Goal: Task Accomplishment & Management: Manage account settings

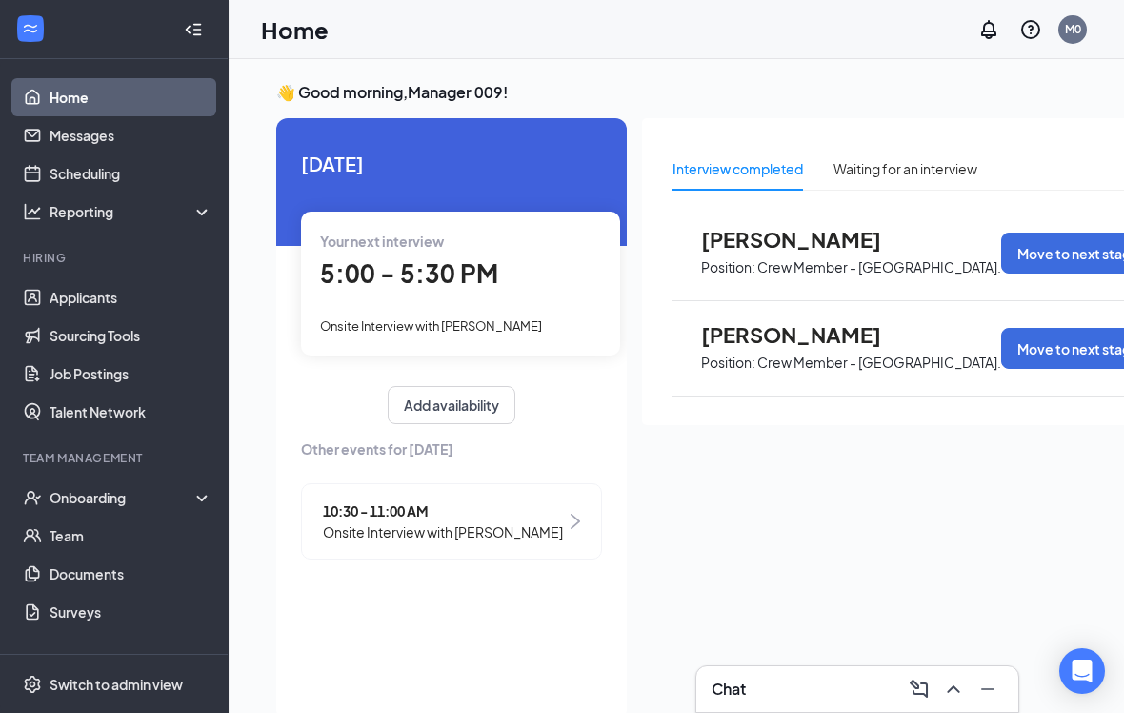
click at [414, 336] on div "Your next interview 5:00 - 5:30 PM Onsite Interview with Amaiya pierce" at bounding box center [460, 282] width 319 height 143
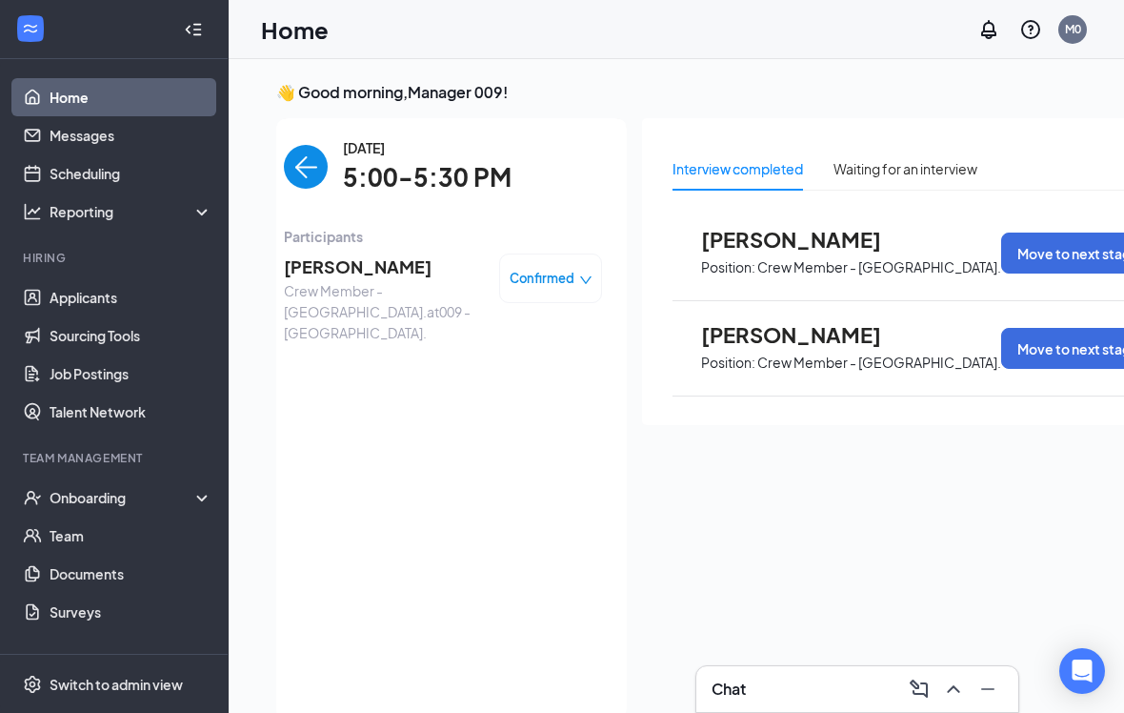
scroll to position [53, 0]
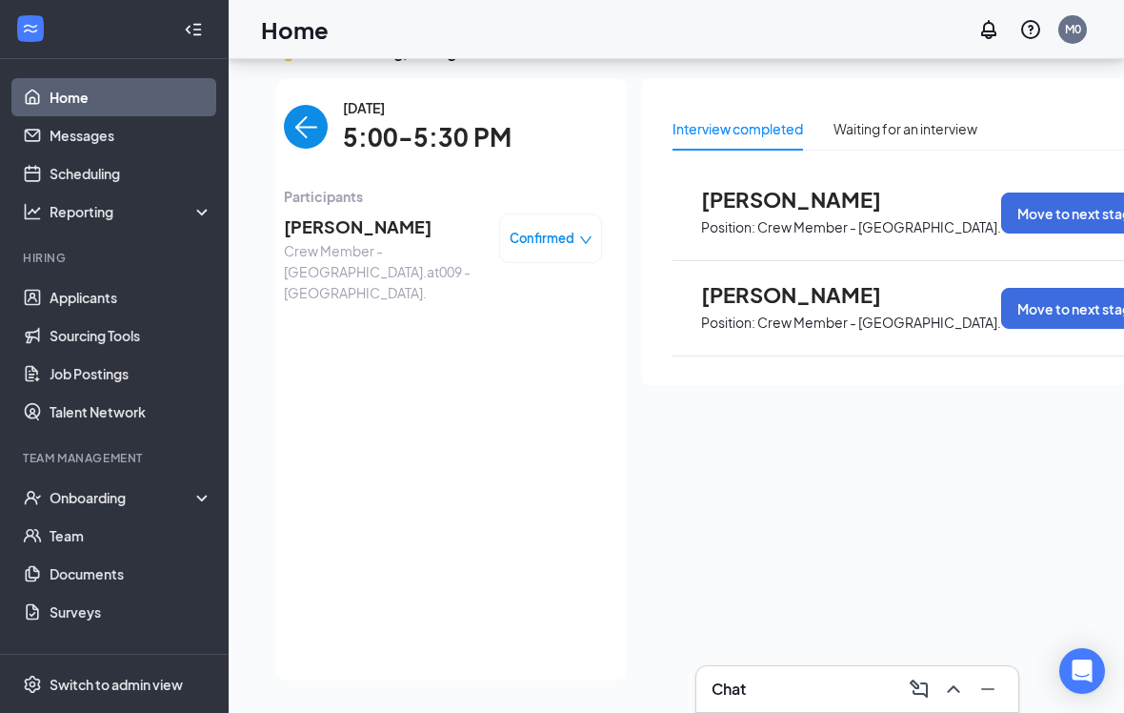
click at [373, 221] on span "[PERSON_NAME]" at bounding box center [384, 226] width 200 height 27
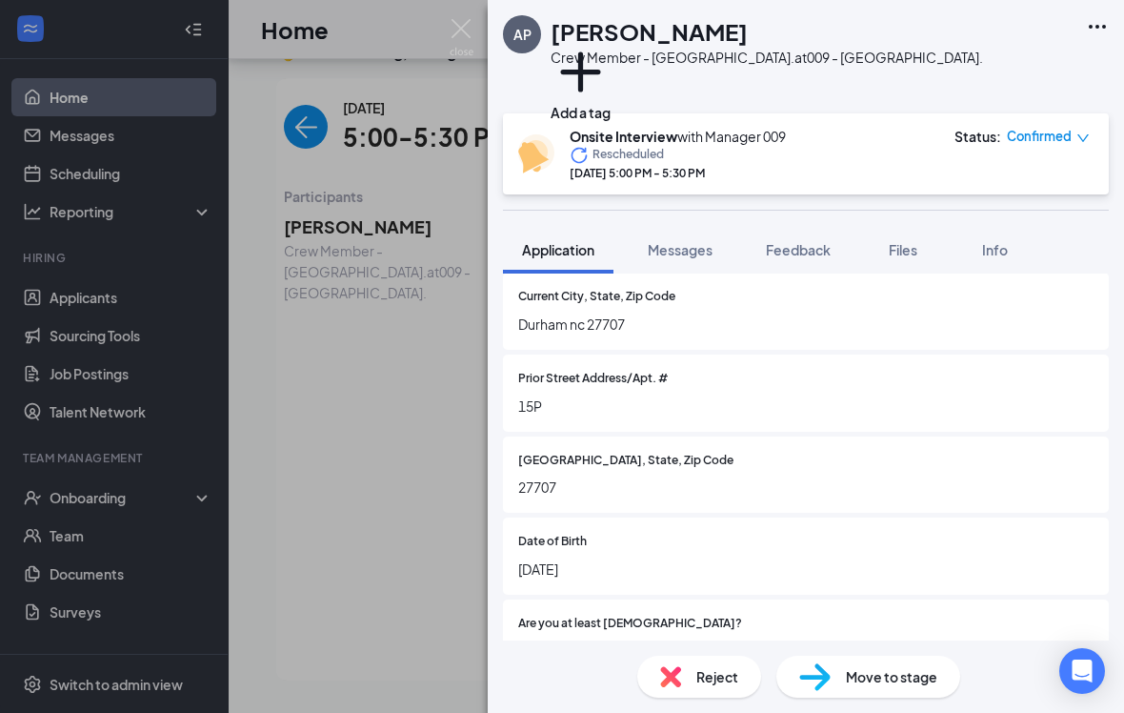
scroll to position [504, 0]
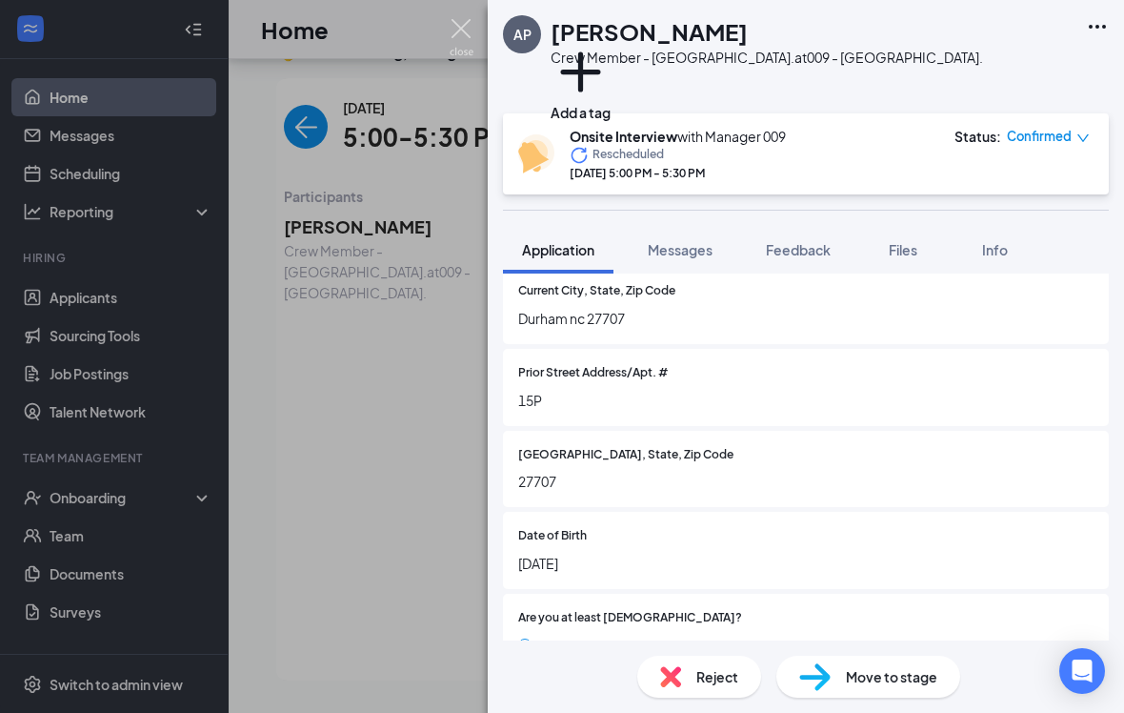
click at [472, 22] on img at bounding box center [462, 37] width 24 height 37
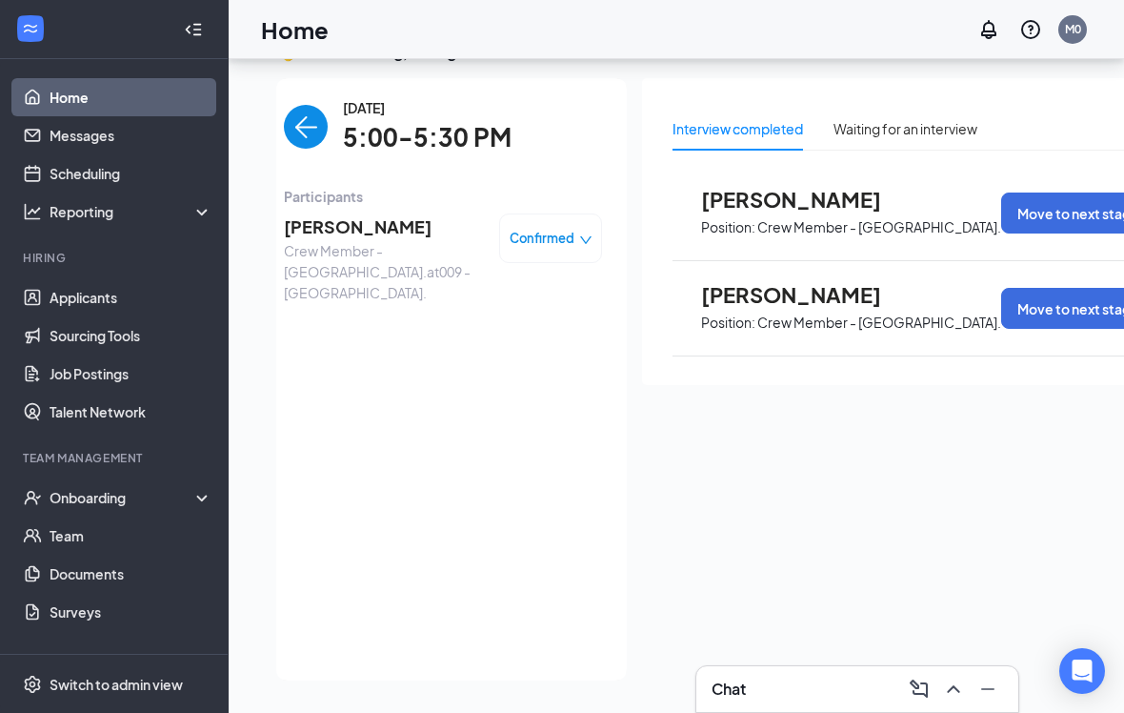
click at [300, 128] on img "back-button" at bounding box center [306, 127] width 44 height 44
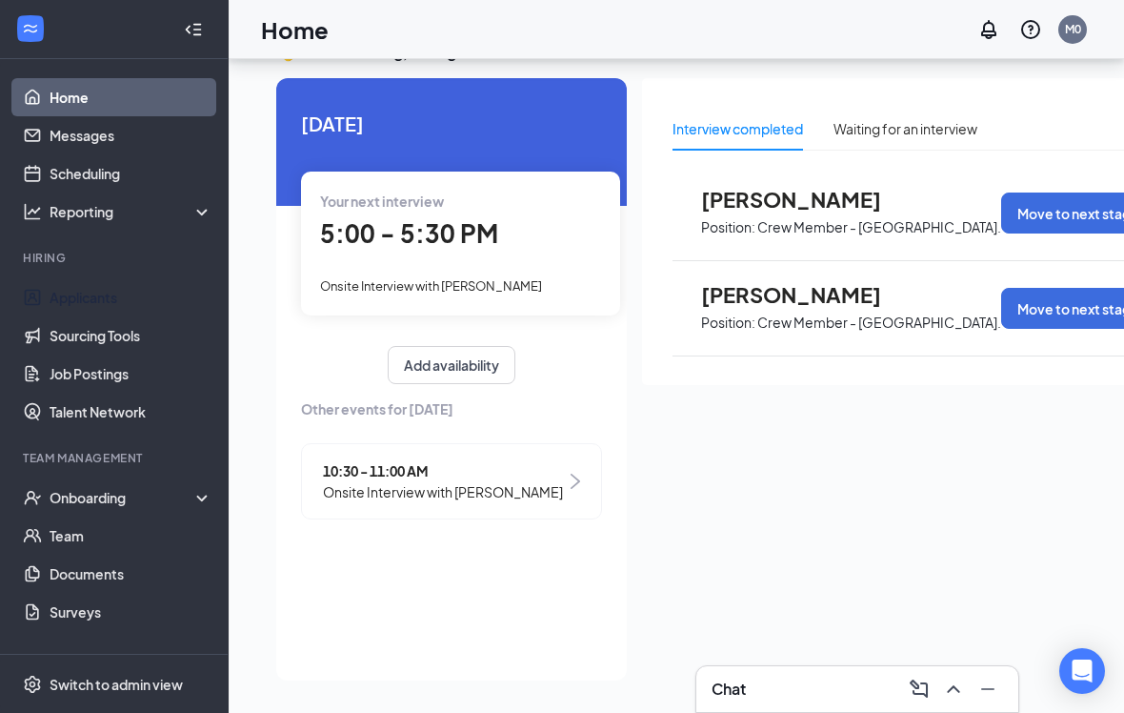
click at [102, 288] on link "Applicants" at bounding box center [131, 297] width 163 height 38
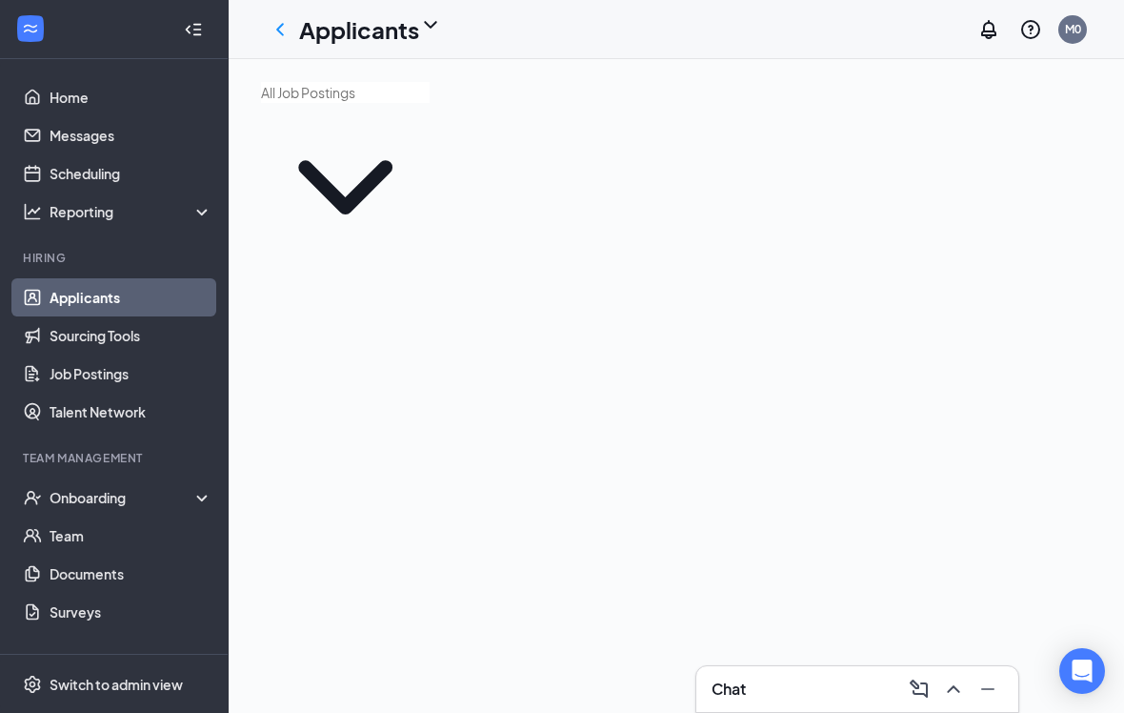
scroll to position [46, 0]
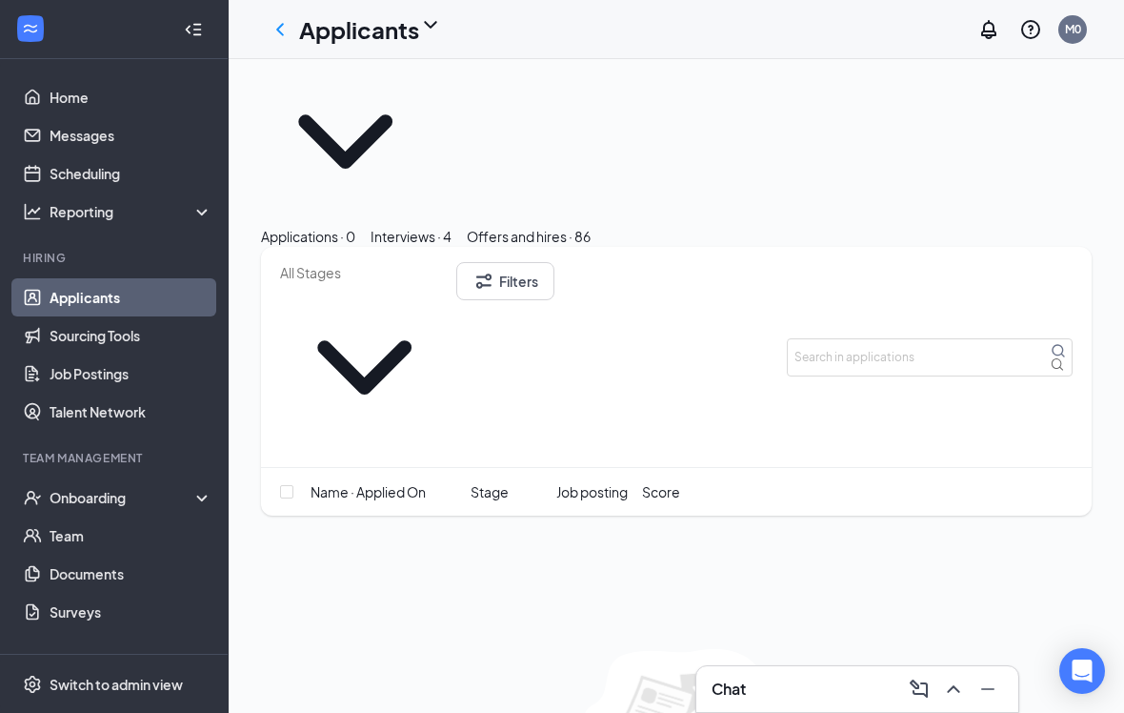
click at [591, 226] on div "Offers and hires · 86" at bounding box center [529, 236] width 124 height 21
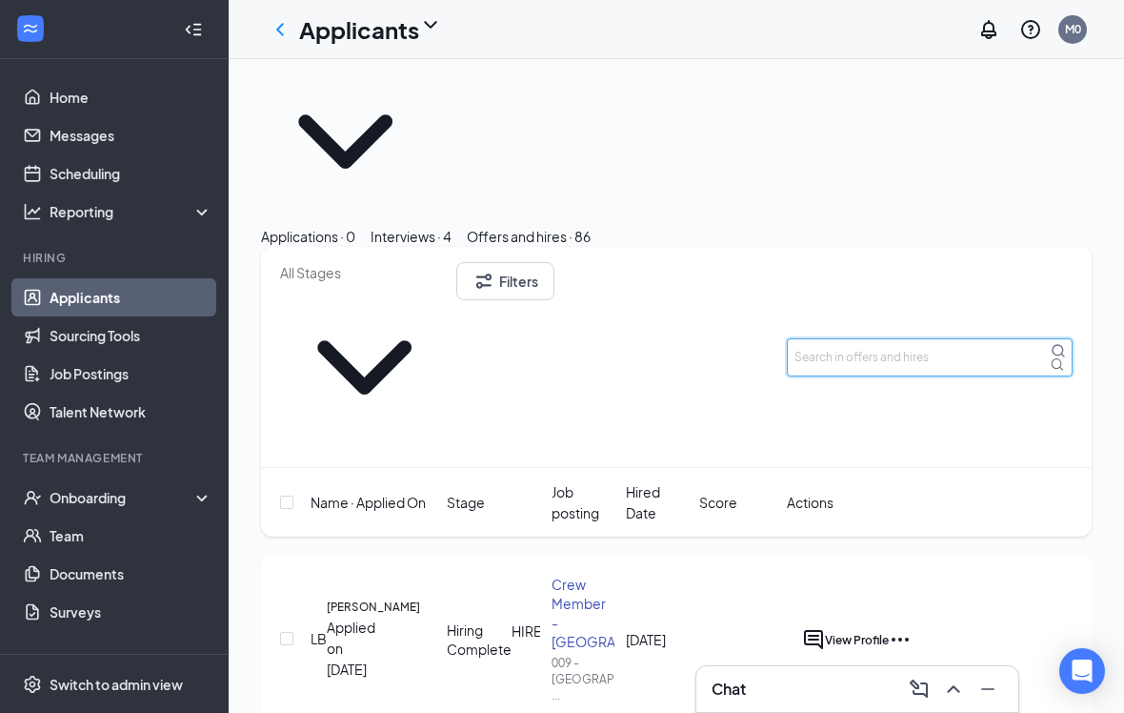
click at [906, 338] on input "text" at bounding box center [930, 357] width 286 height 38
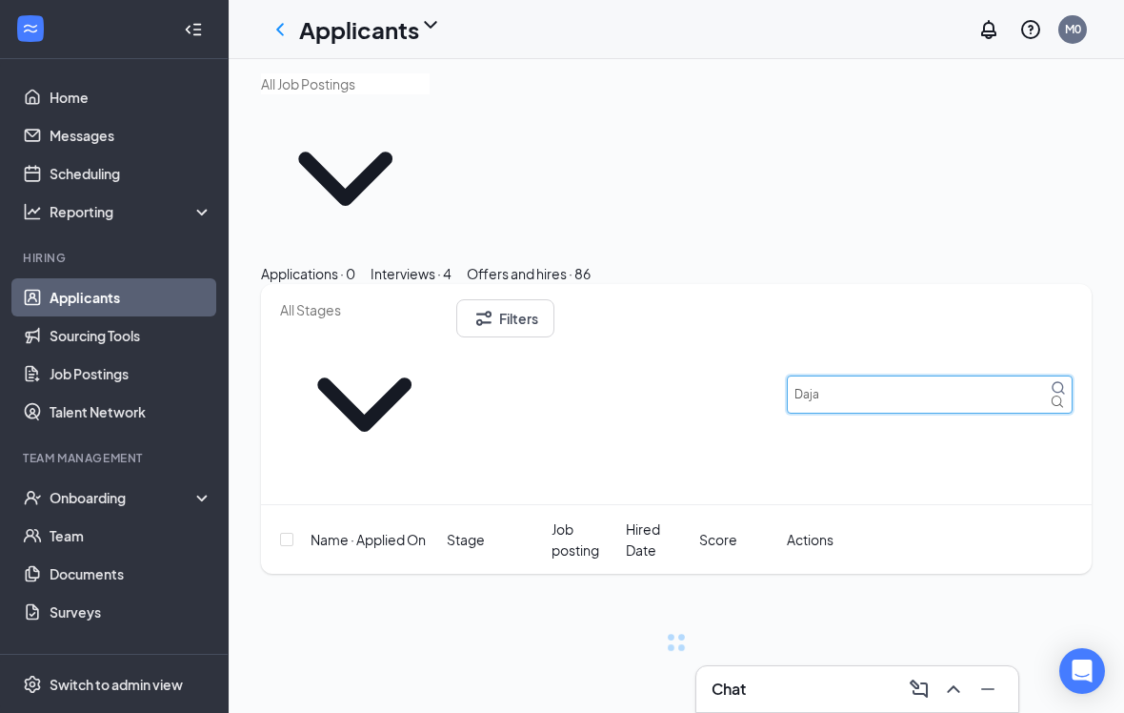
click at [1046, 375] on input "Daja" at bounding box center [930, 394] width 286 height 38
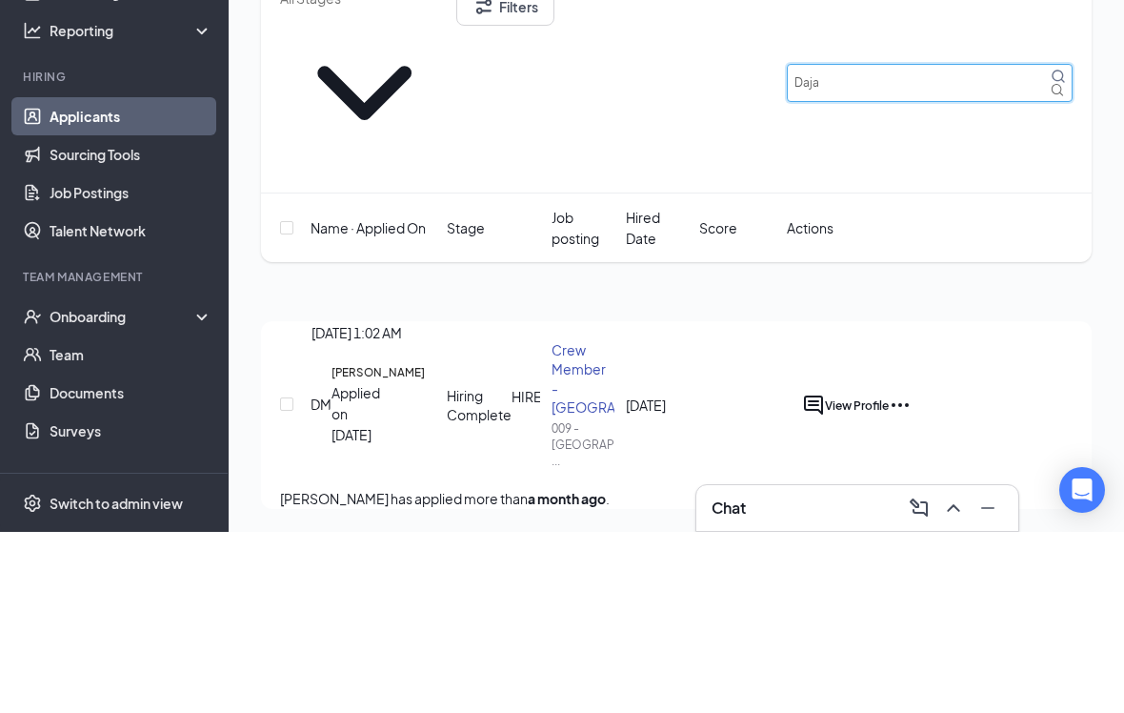
type input "Daja"
click at [371, 563] on div "Applied on Jul 28" at bounding box center [351, 594] width 39 height 63
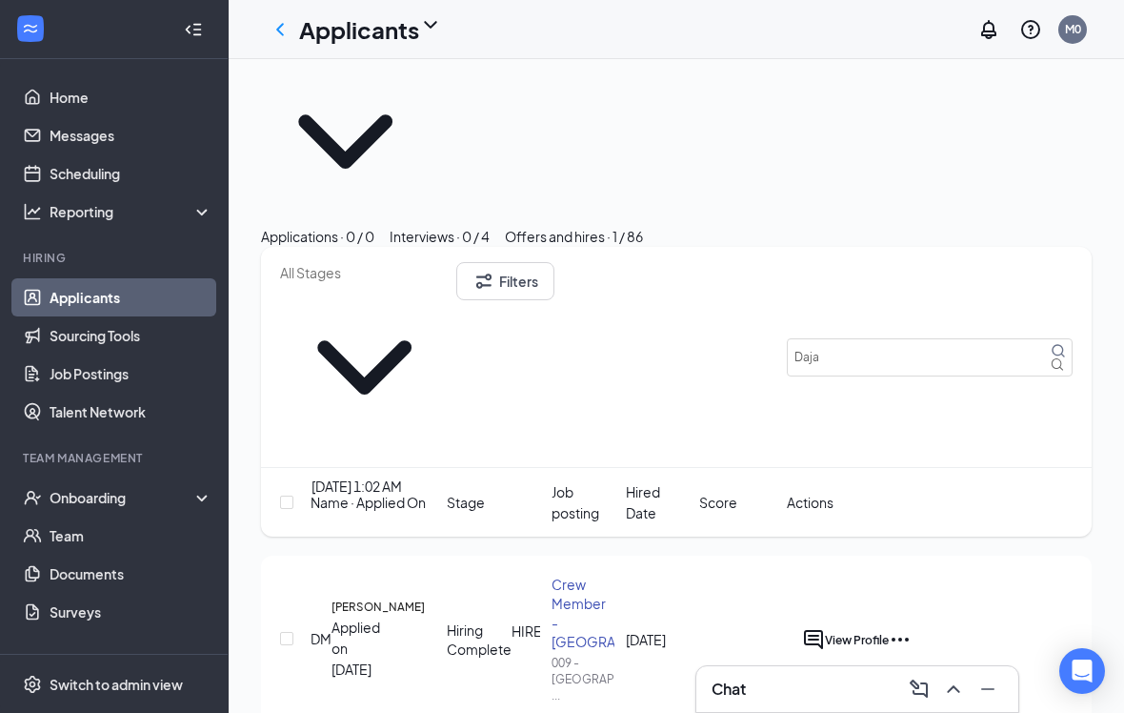
click at [364, 616] on div "Applied on Jul 28" at bounding box center [351, 647] width 39 height 63
click at [369, 598] on h5 "daja mayhew" at bounding box center [378, 606] width 93 height 17
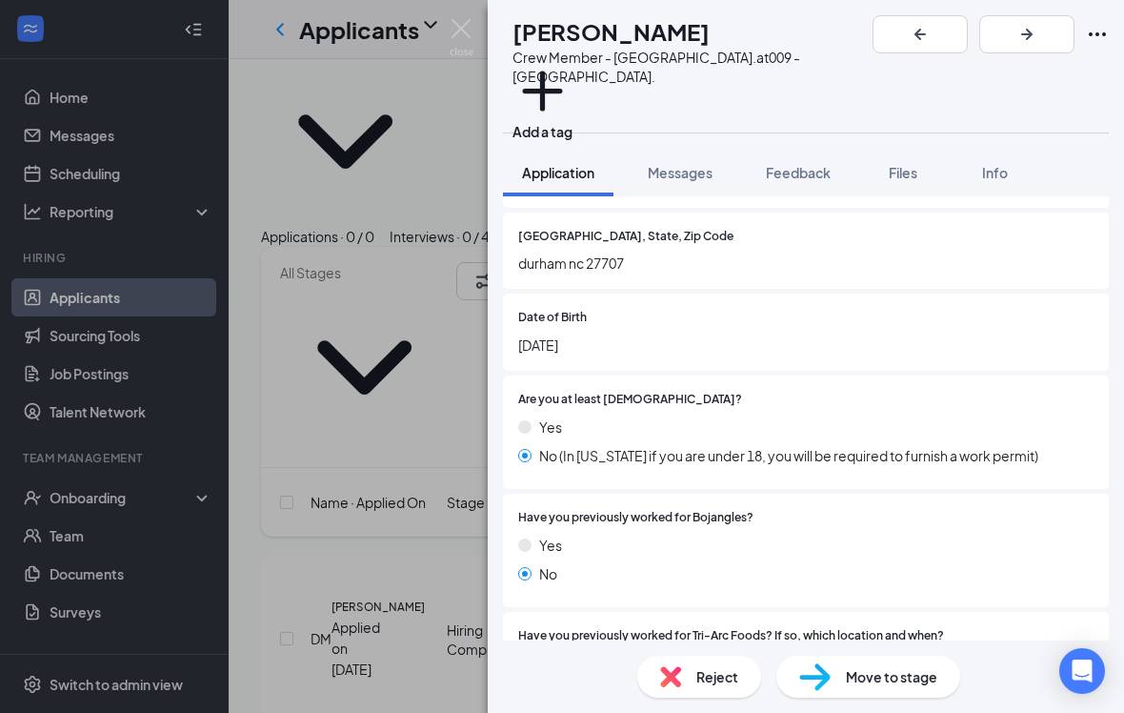
scroll to position [648, 0]
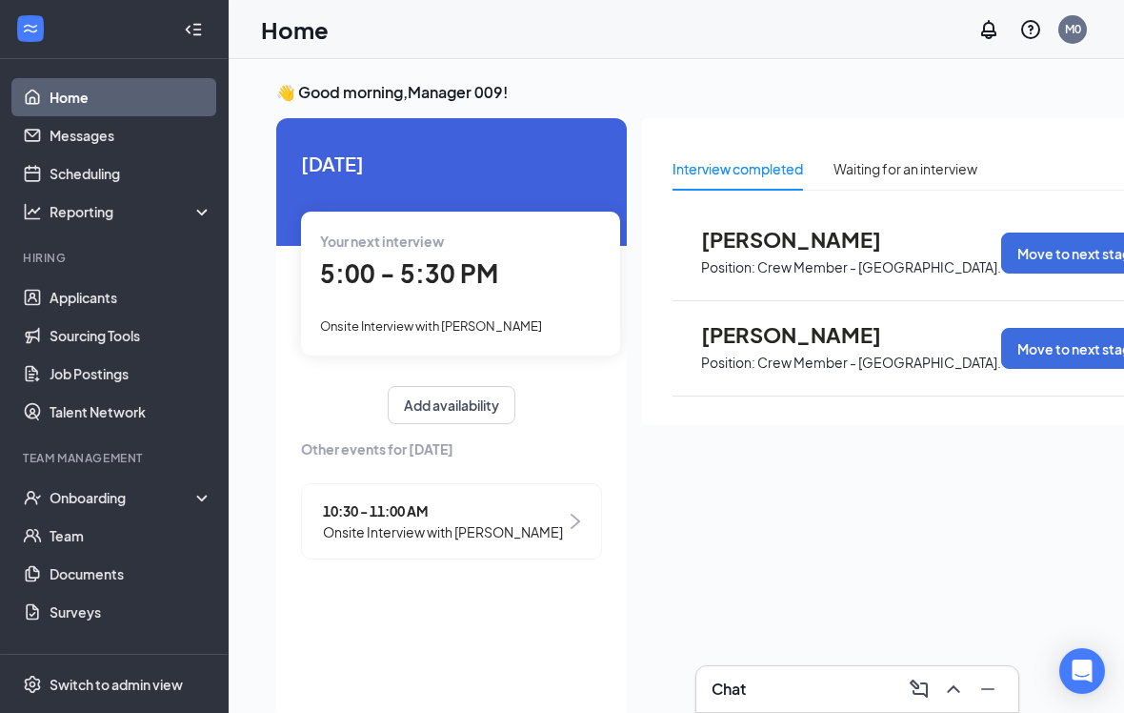
click at [474, 511] on span "10:30 - 11:00 AM" at bounding box center [443, 510] width 240 height 21
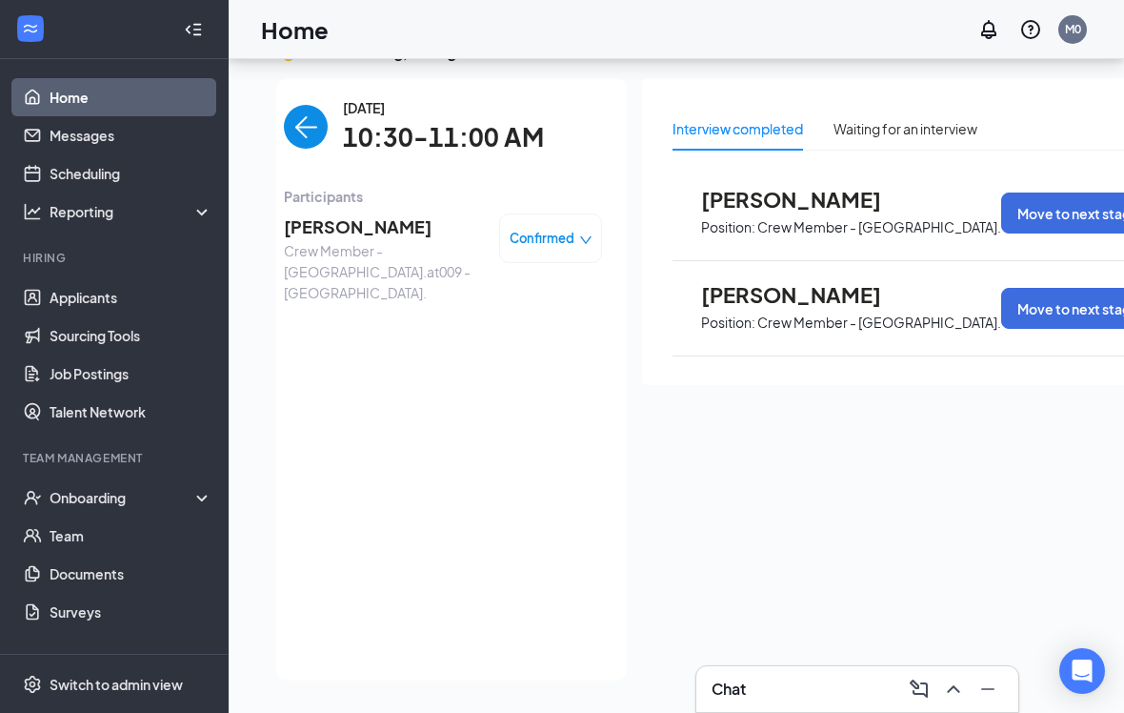
click at [346, 207] on div "[PERSON_NAME] Crew Member - [GEOGRAPHIC_DATA]. at [GEOGRAPHIC_DATA]. Confirmed" at bounding box center [443, 258] width 318 height 103
click at [83, 278] on link "Applicants" at bounding box center [131, 297] width 163 height 38
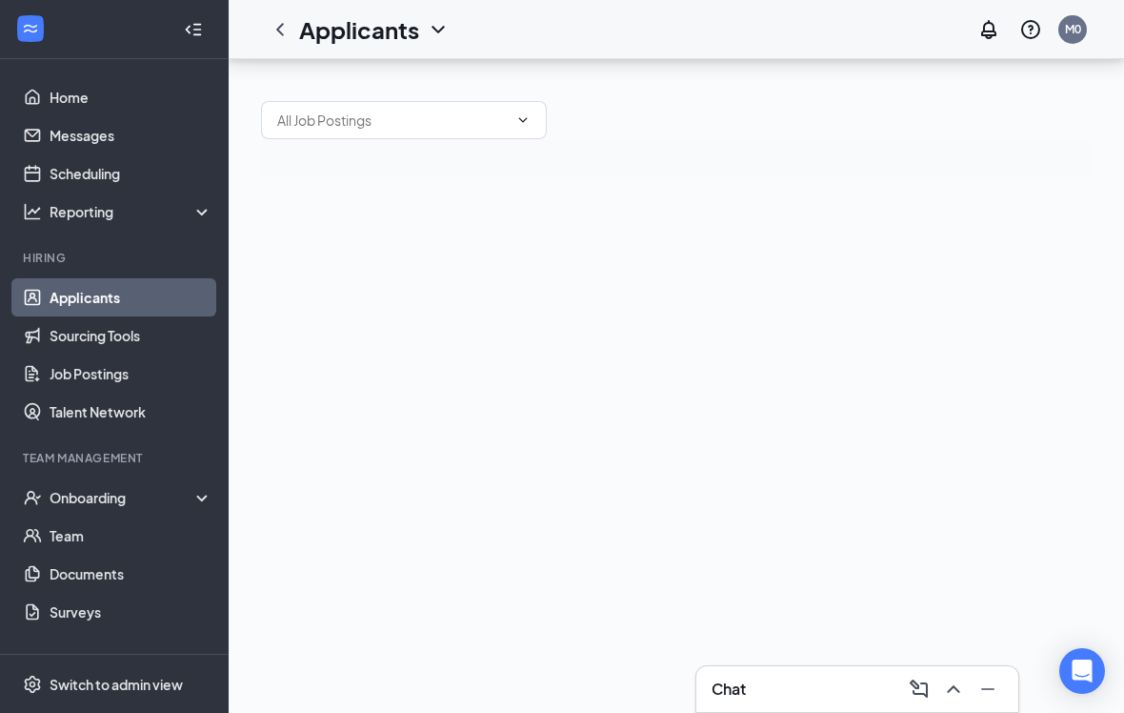
scroll to position [46, 0]
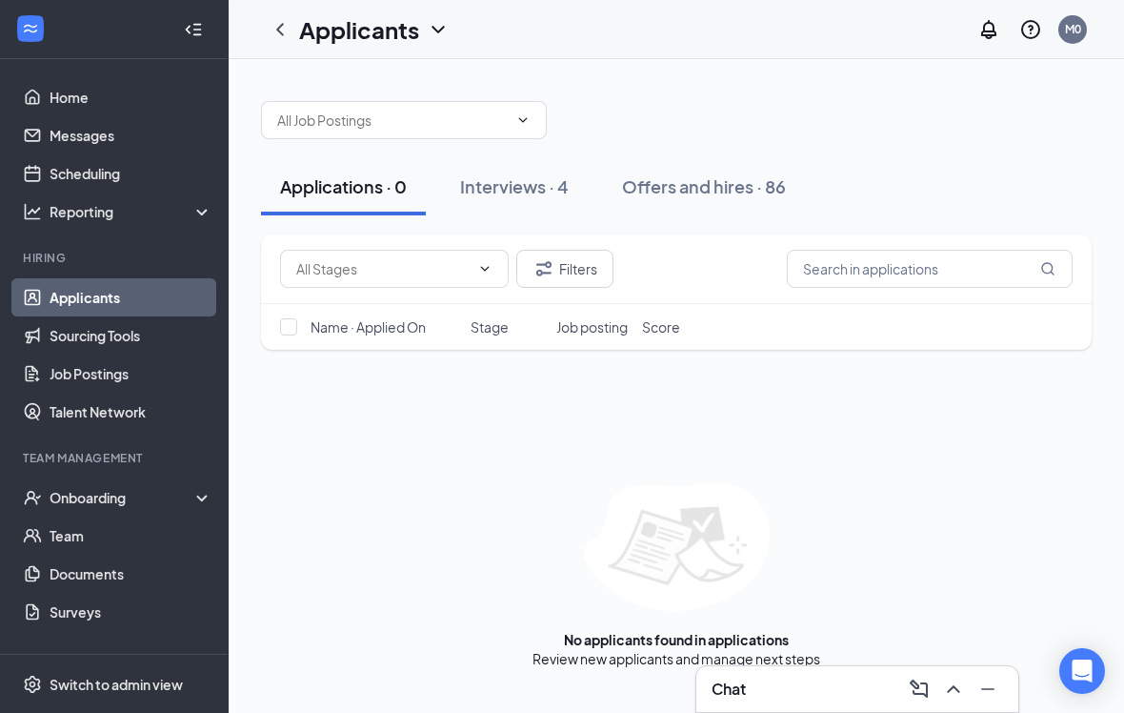
click at [521, 174] on div "Interviews · 4" at bounding box center [514, 186] width 109 height 24
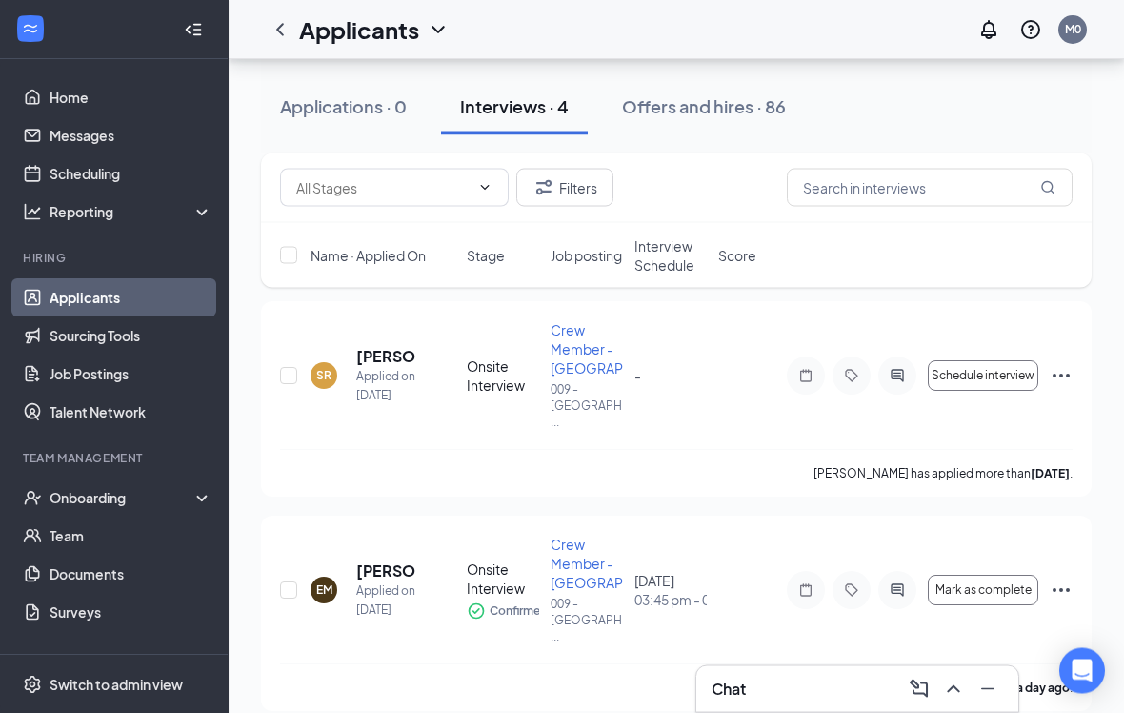
scroll to position [87, 0]
click at [903, 367] on div at bounding box center [897, 375] width 38 height 38
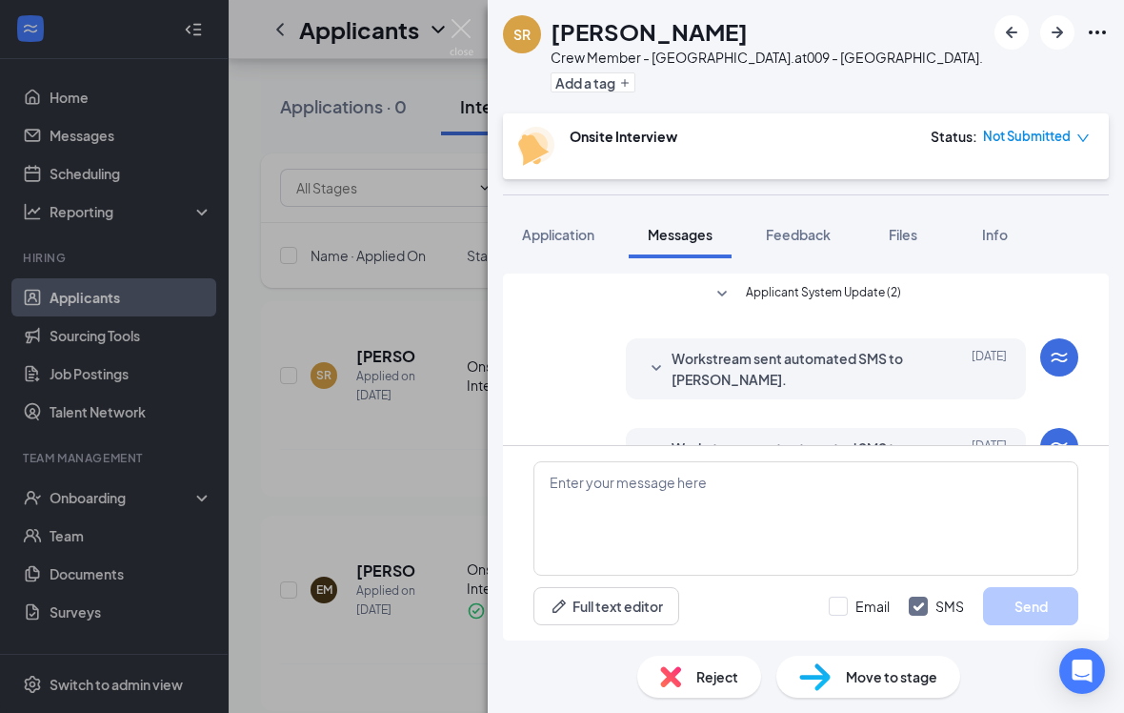
scroll to position [20, 0]
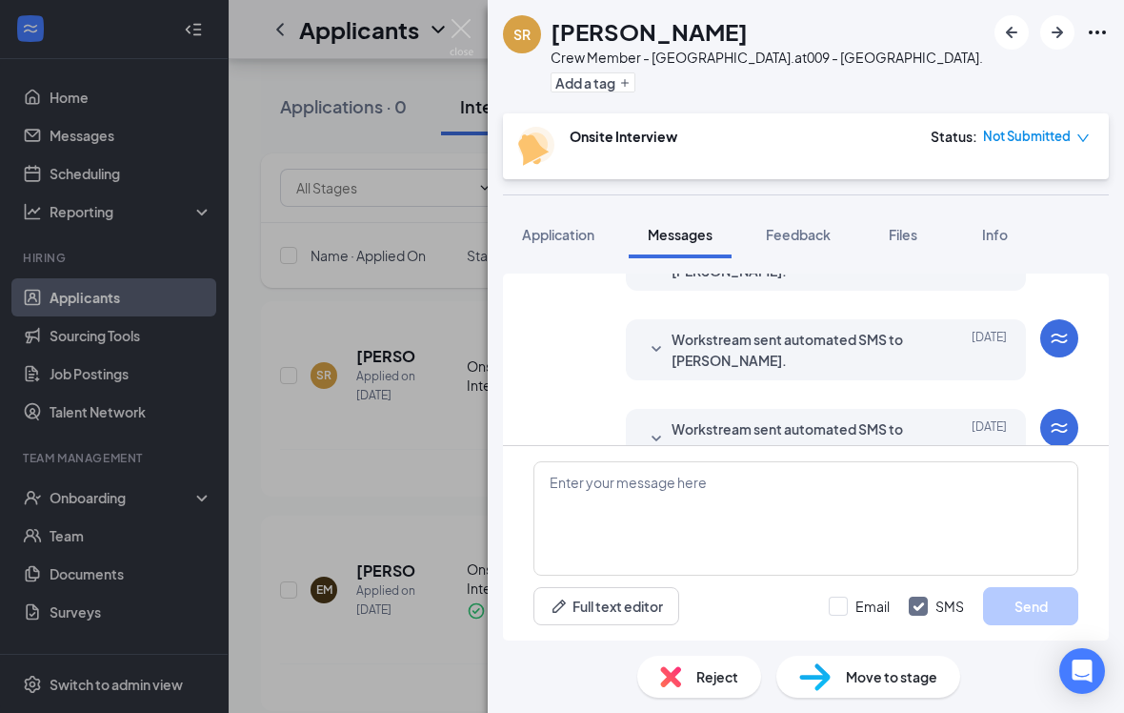
scroll to position [196, 0]
click at [476, 25] on div "SR [PERSON_NAME] Crew Member - [GEOGRAPHIC_DATA]. at [GEOGRAPHIC_DATA]. Add a t…" at bounding box center [562, 356] width 1124 height 713
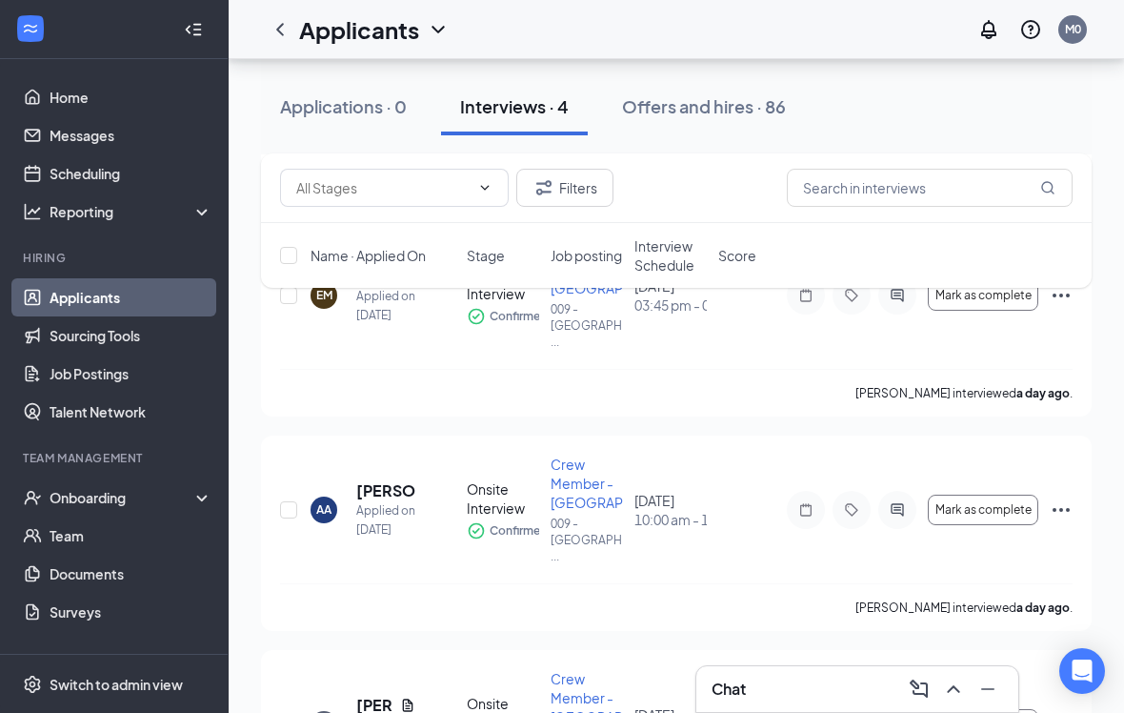
scroll to position [377, 0]
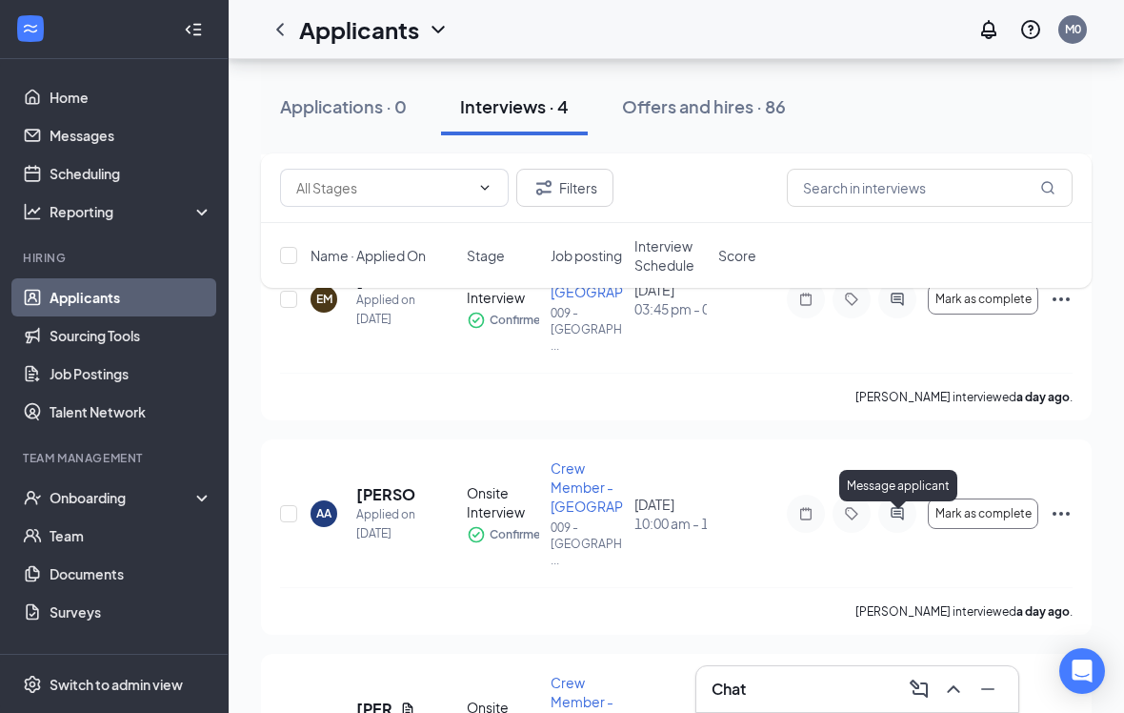
click at [899, 516] on icon "ActiveChat" at bounding box center [897, 513] width 23 height 15
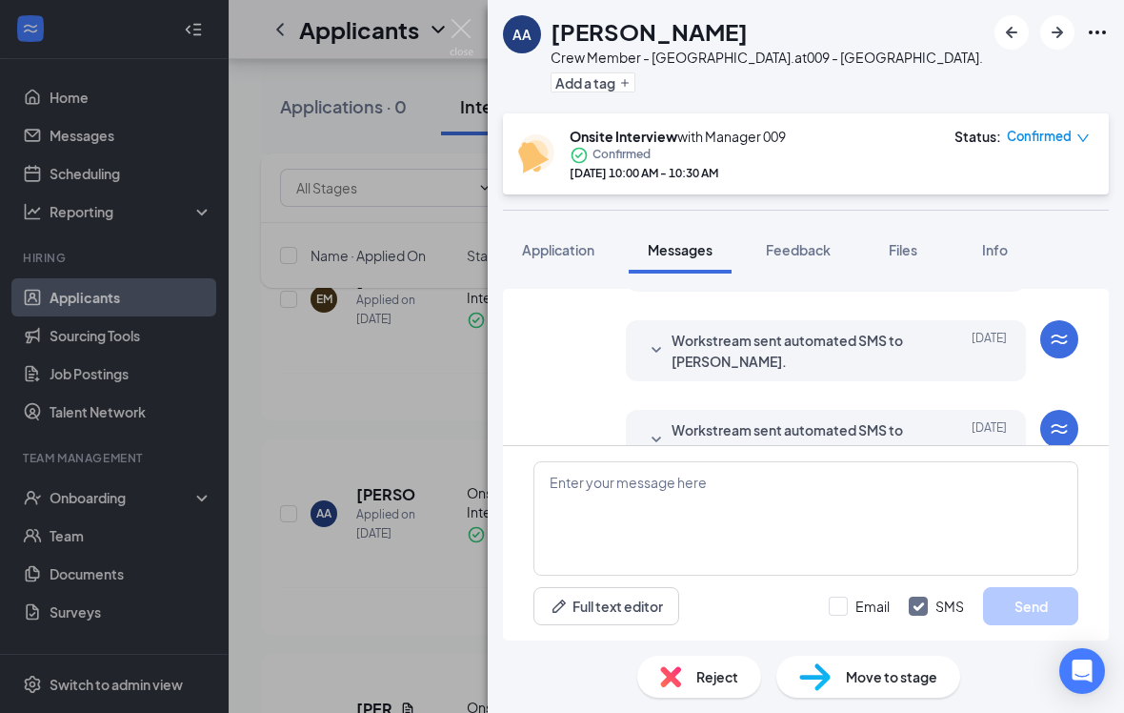
scroll to position [356, 0]
click at [890, 441] on span "Workstream sent automated SMS to [PERSON_NAME]." at bounding box center [797, 441] width 250 height 42
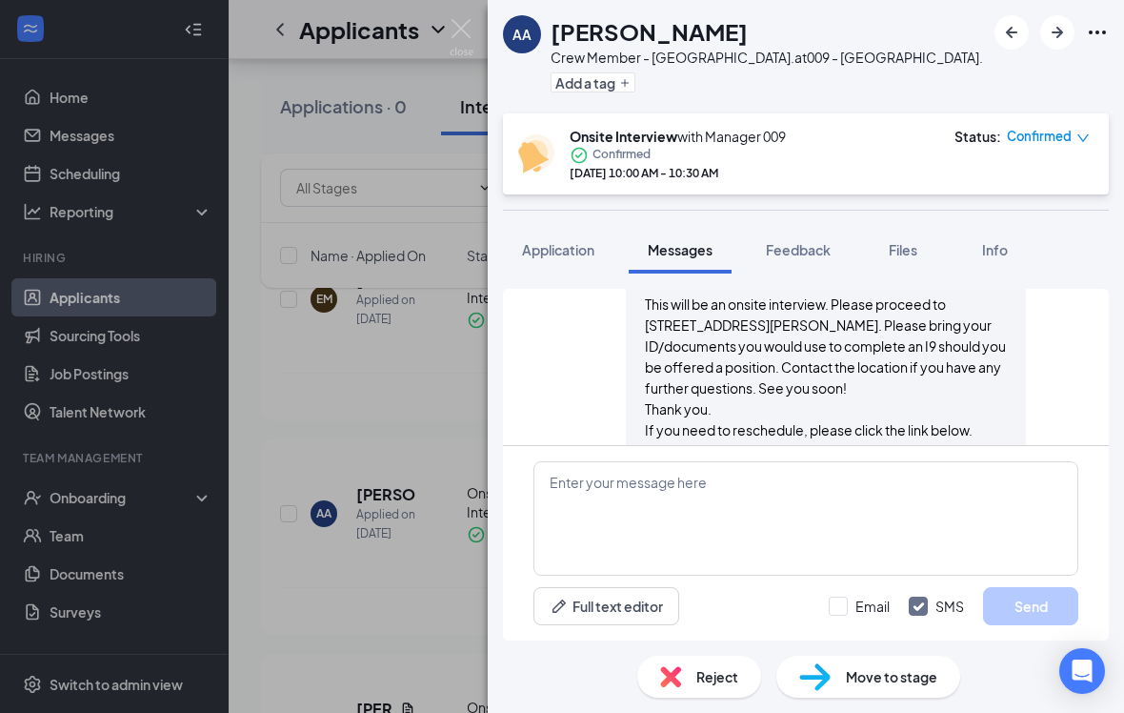
scroll to position [745, 0]
click at [456, 30] on img at bounding box center [462, 37] width 24 height 37
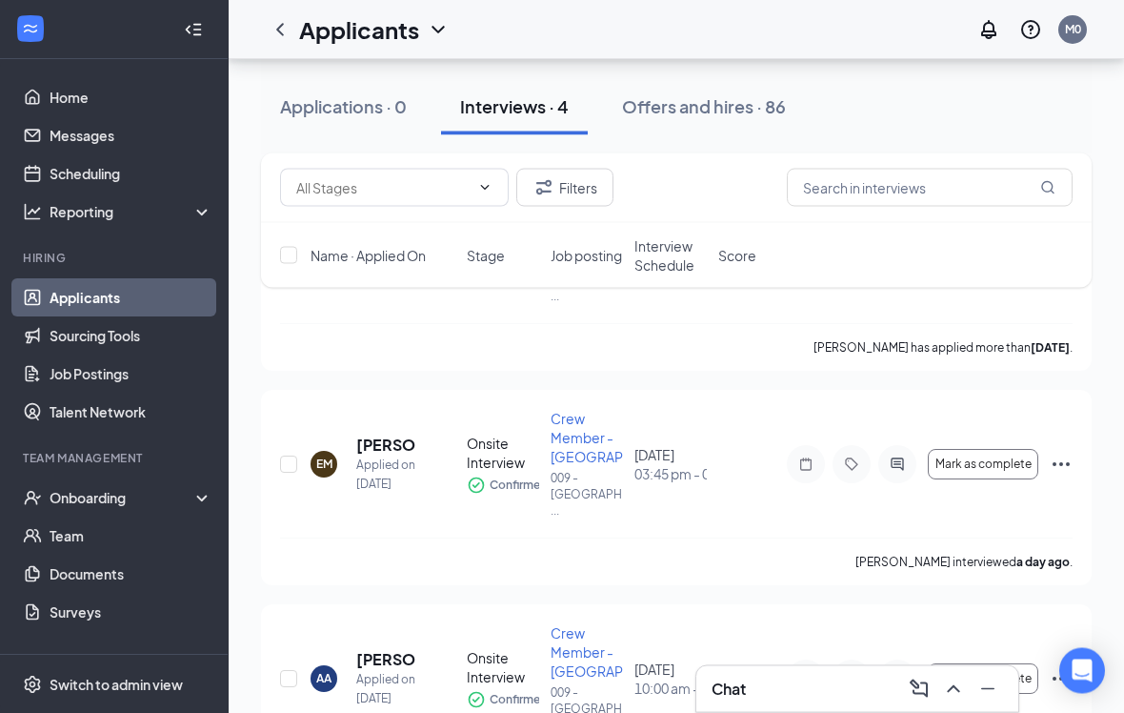
scroll to position [212, 0]
click at [908, 472] on icon "ActiveChat" at bounding box center [897, 463] width 23 height 15
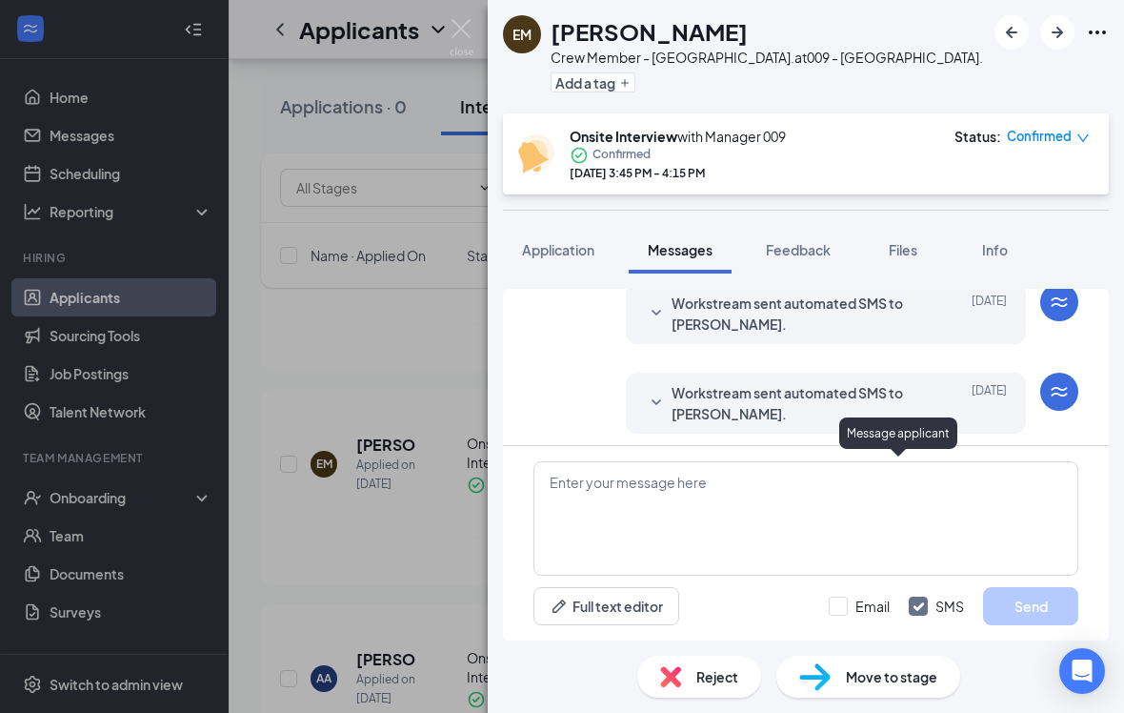
scroll to position [20, 0]
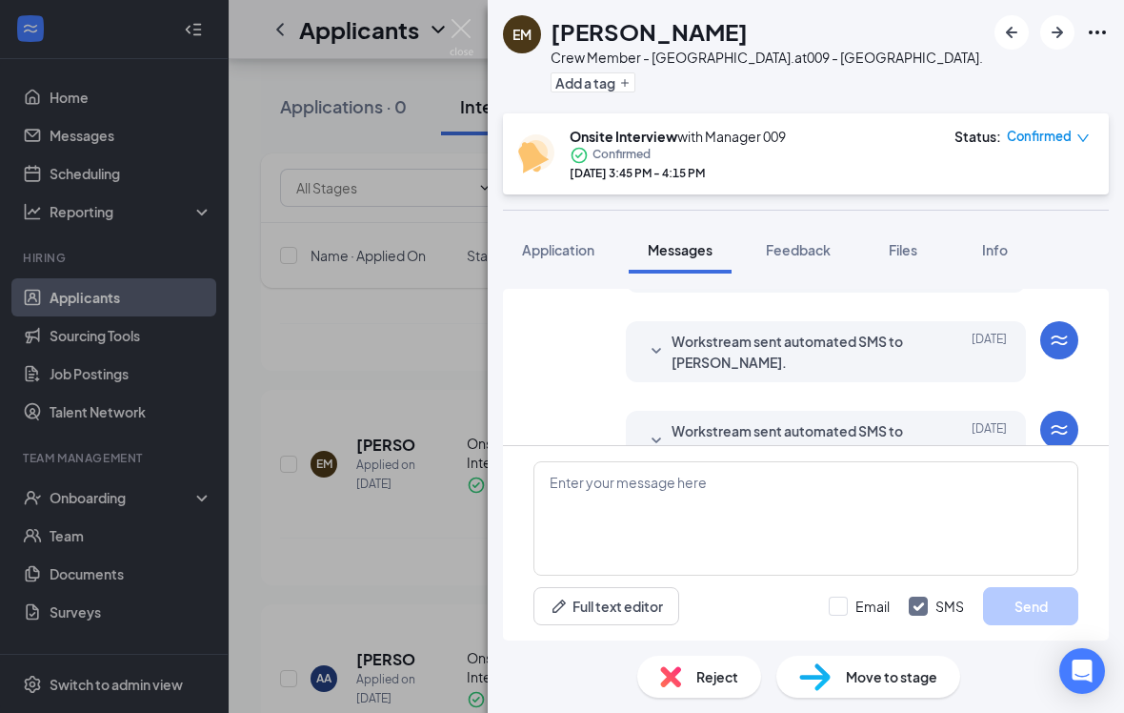
click at [808, 420] on span "Workstream sent automated SMS to [PERSON_NAME]." at bounding box center [797, 441] width 250 height 42
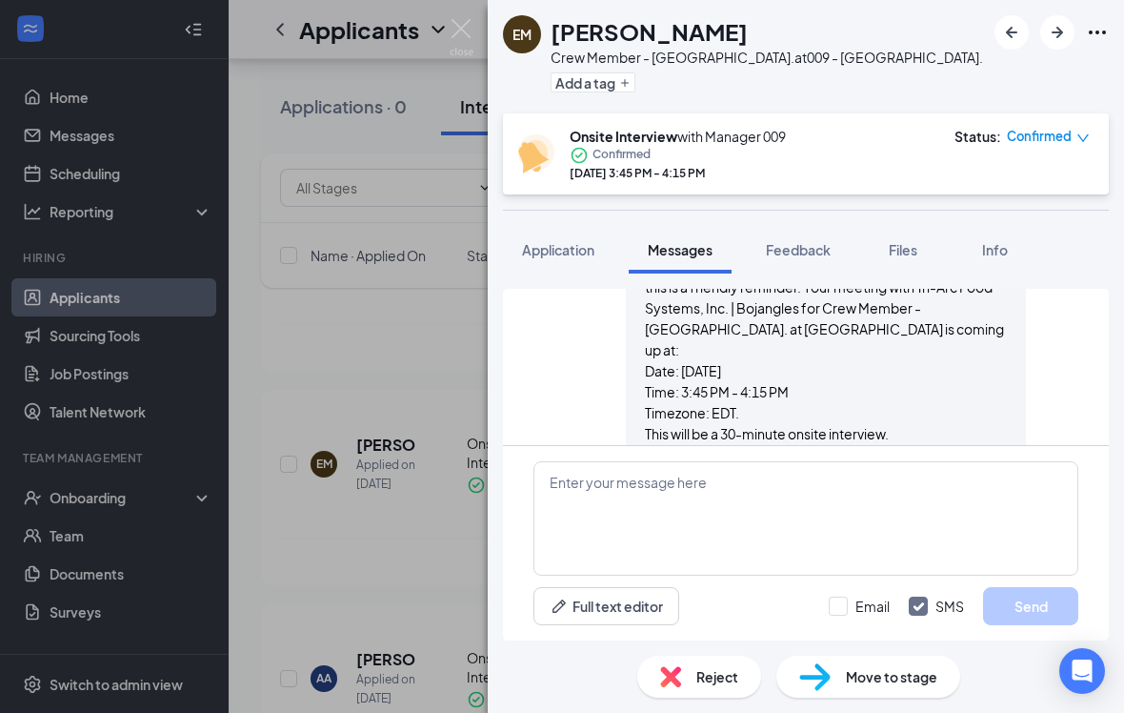
scroll to position [523, 0]
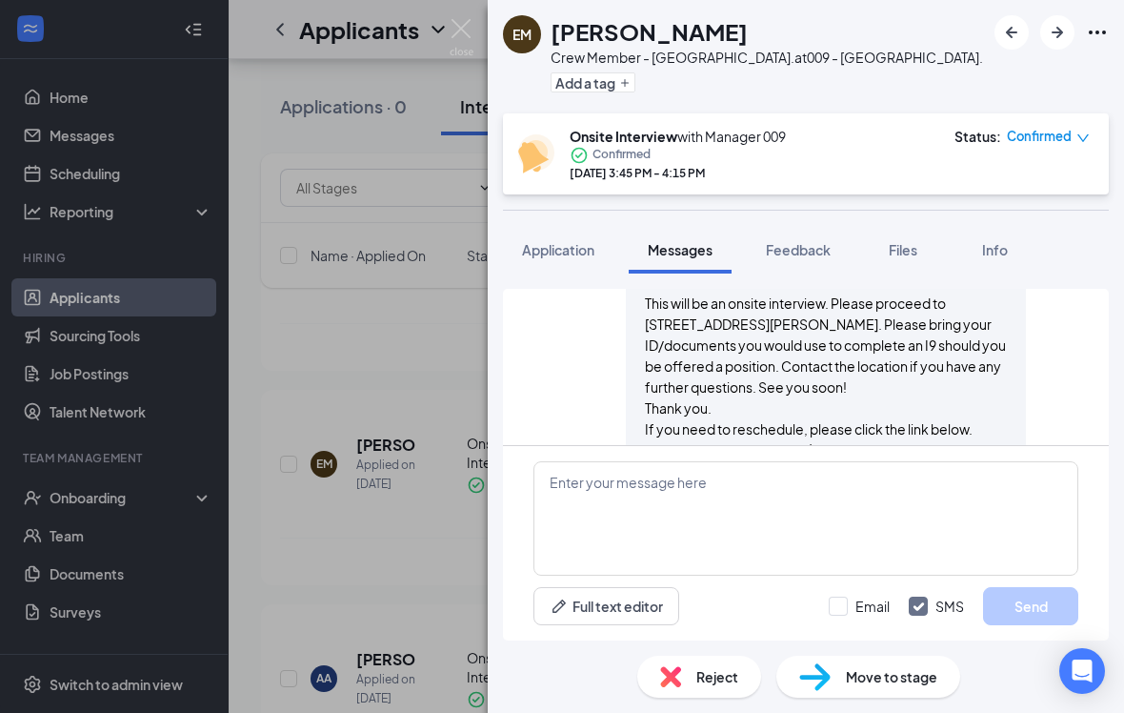
scroll to position [745, 0]
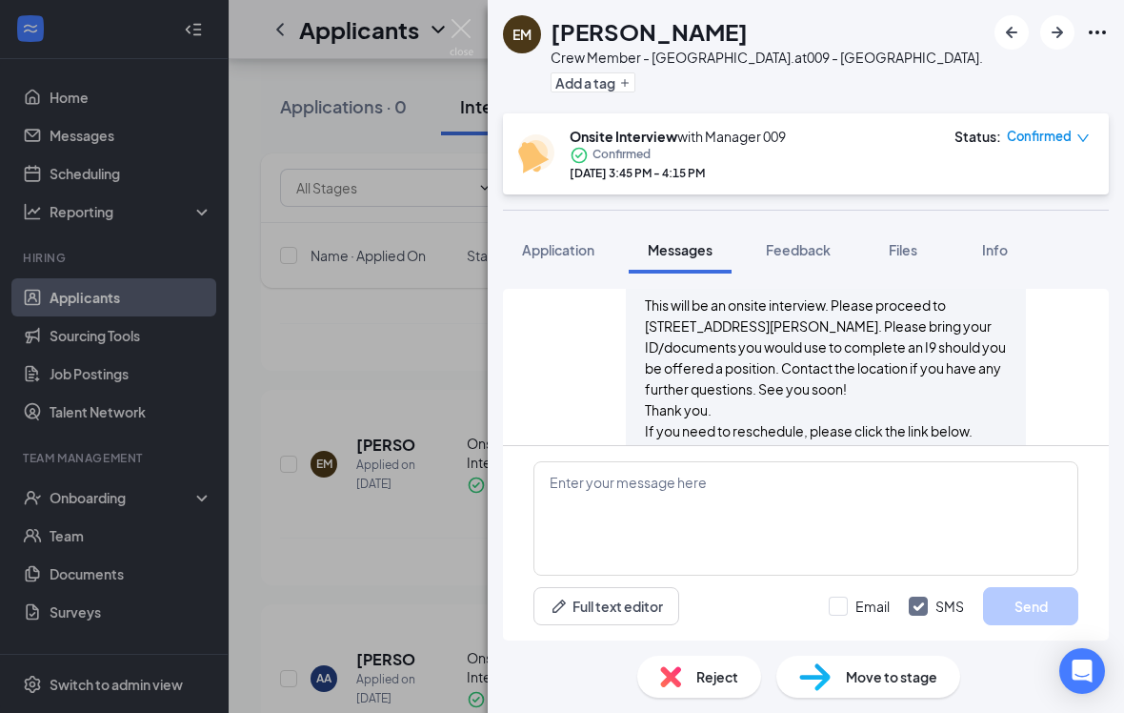
click at [458, 10] on div "EM [PERSON_NAME] Crew Member - [GEOGRAPHIC_DATA]. at [GEOGRAPHIC_DATA]. Add a t…" at bounding box center [562, 356] width 1124 height 713
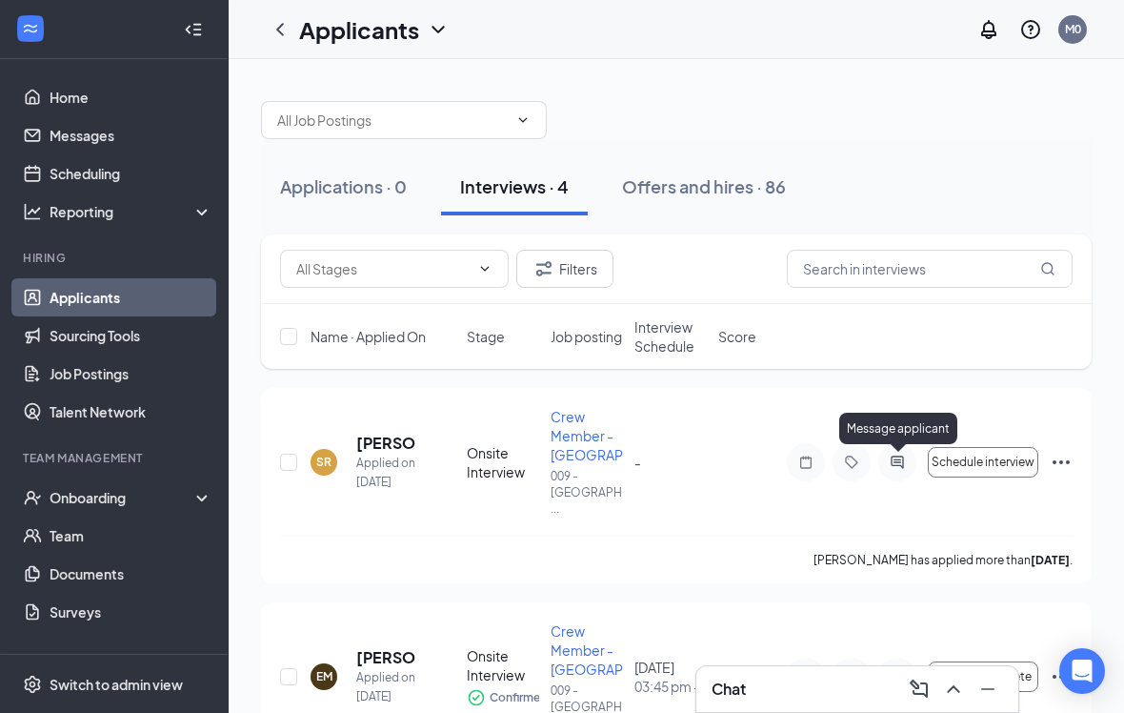
click at [889, 466] on icon "ActiveChat" at bounding box center [897, 461] width 23 height 15
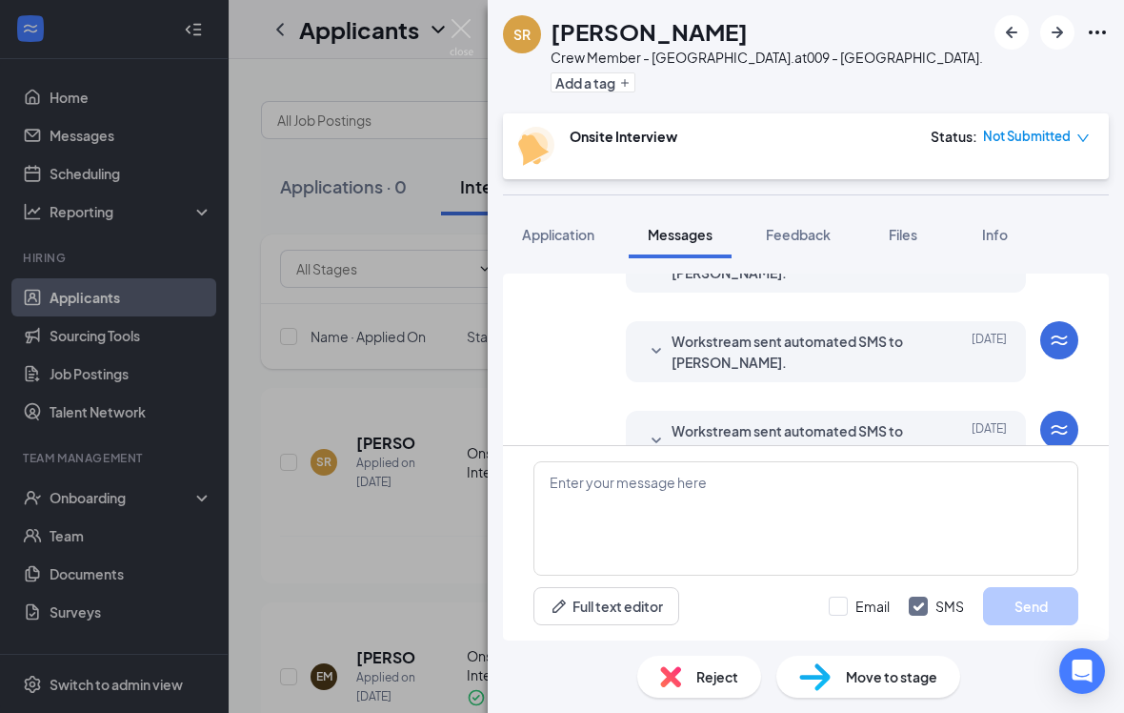
click at [797, 420] on span "Workstream sent automated SMS to [PERSON_NAME]." at bounding box center [797, 441] width 250 height 42
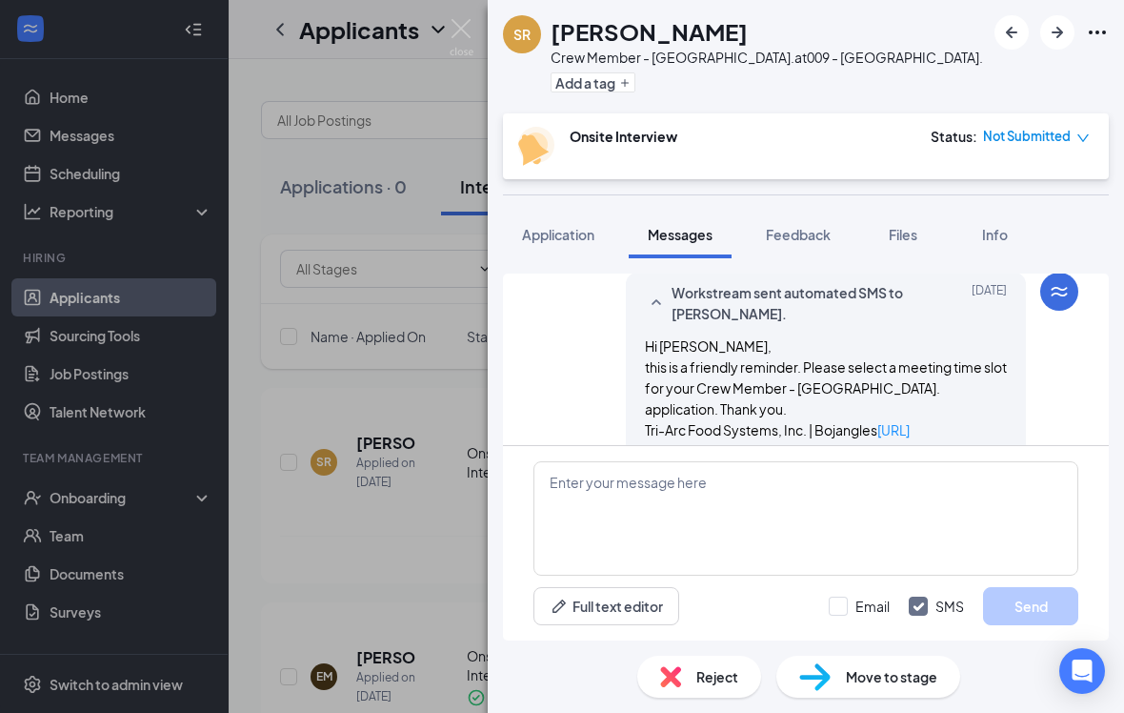
scroll to position [333, 0]
click at [470, 27] on img at bounding box center [462, 37] width 24 height 37
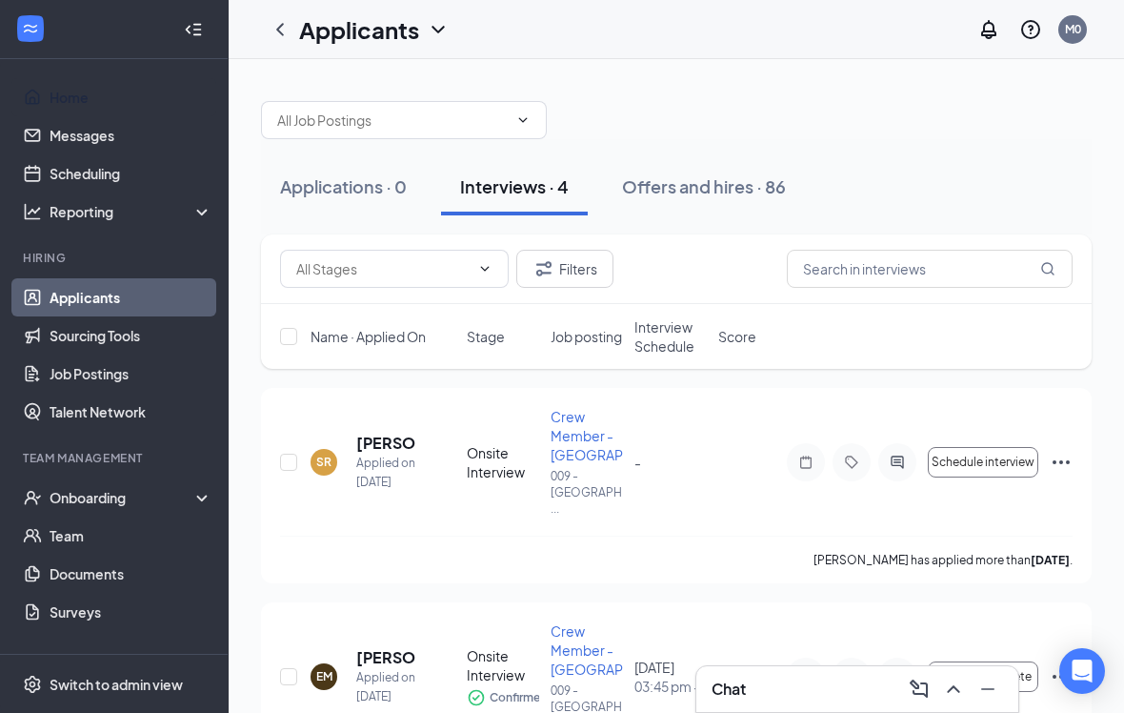
click at [55, 86] on link "Home" at bounding box center [131, 97] width 163 height 38
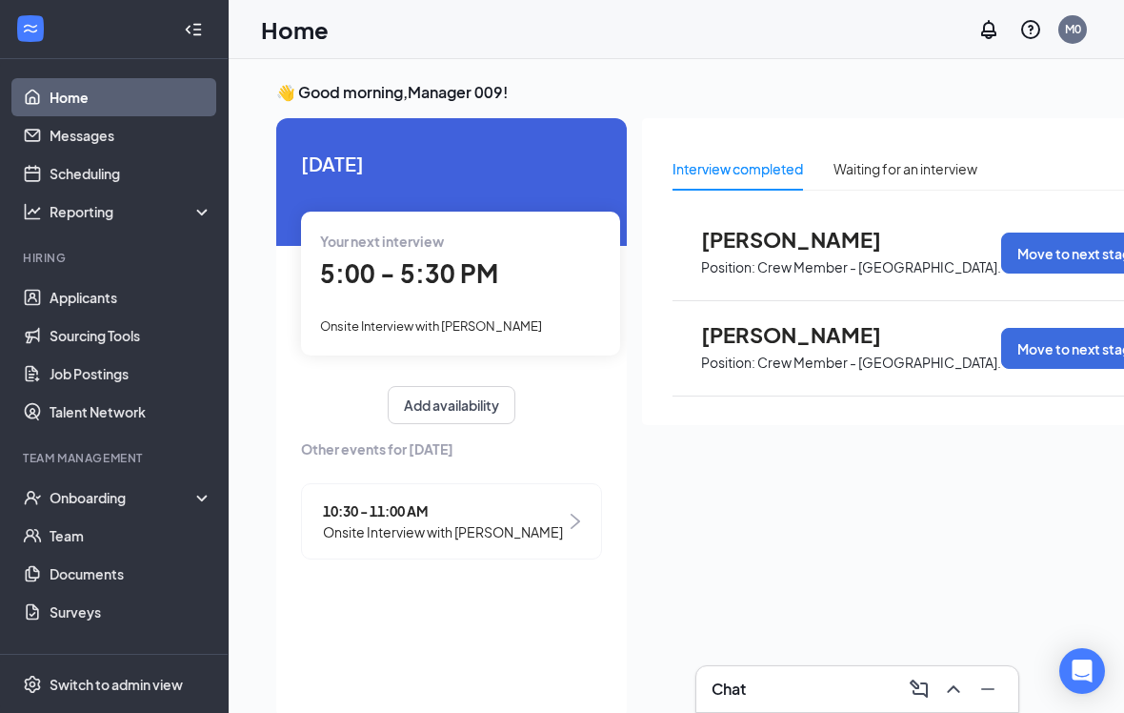
click at [55, 301] on link "Applicants" at bounding box center [131, 297] width 163 height 38
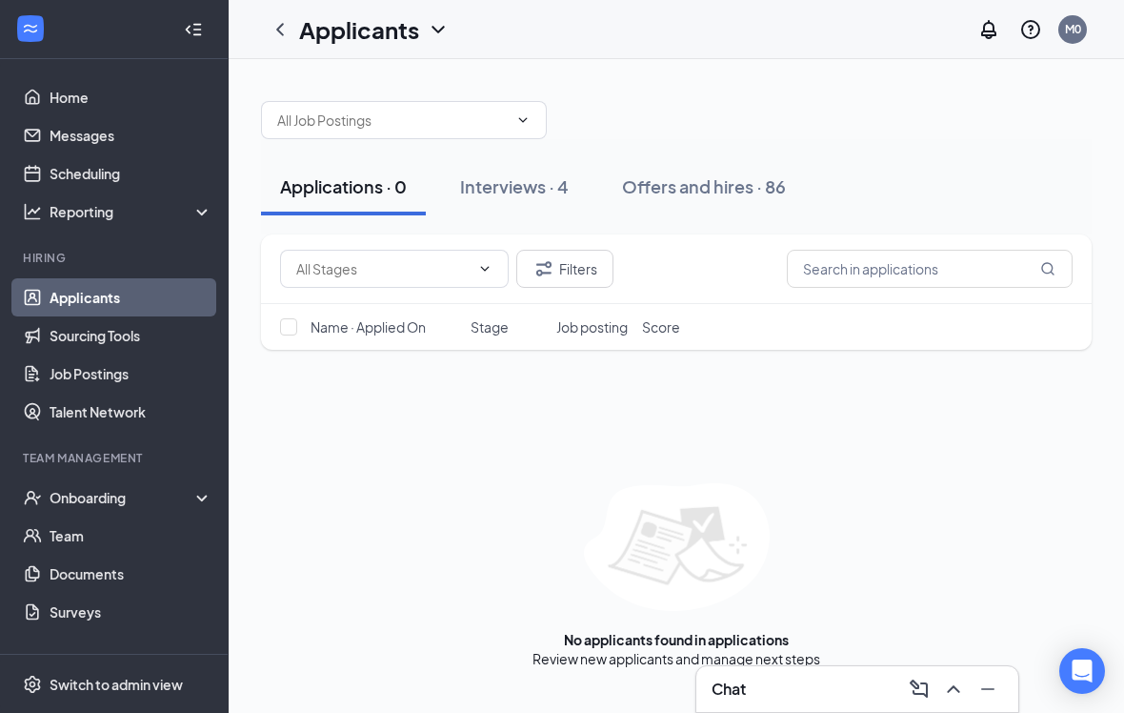
click at [534, 177] on div "Interviews · 4" at bounding box center [514, 186] width 109 height 24
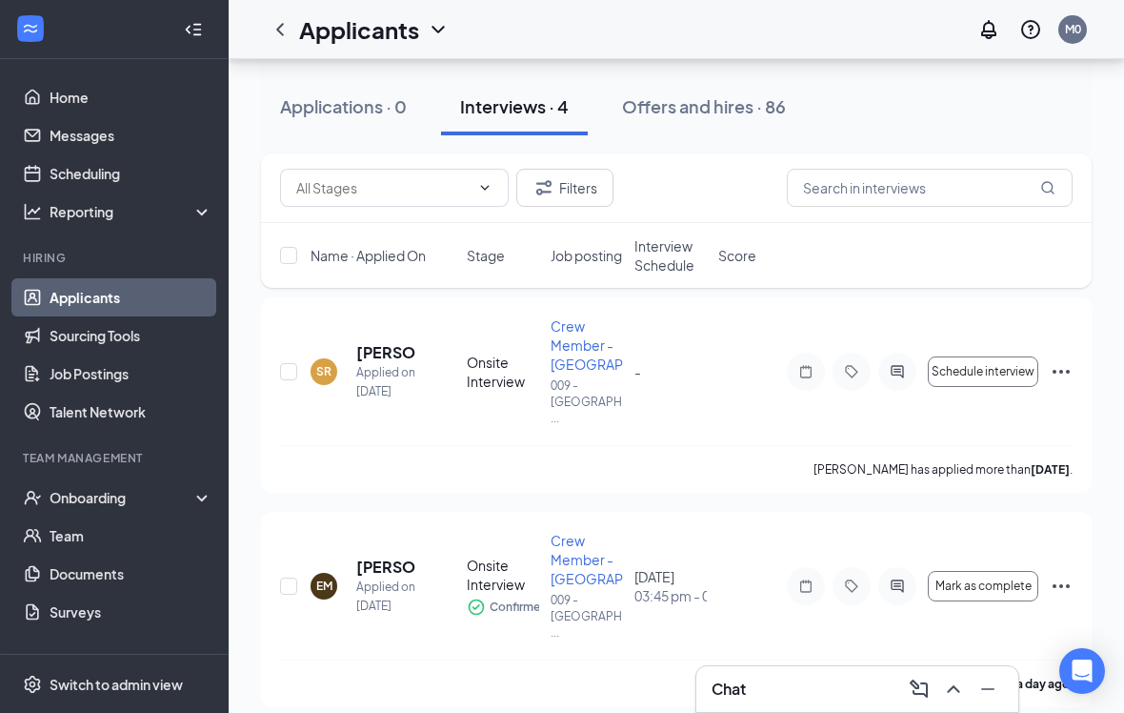
scroll to position [90, 0]
click at [386, 549] on div "[PERSON_NAME]" at bounding box center [396, 533] width 111 height 31
click at [1066, 590] on icon "Ellipses" at bounding box center [1061, 586] width 23 height 23
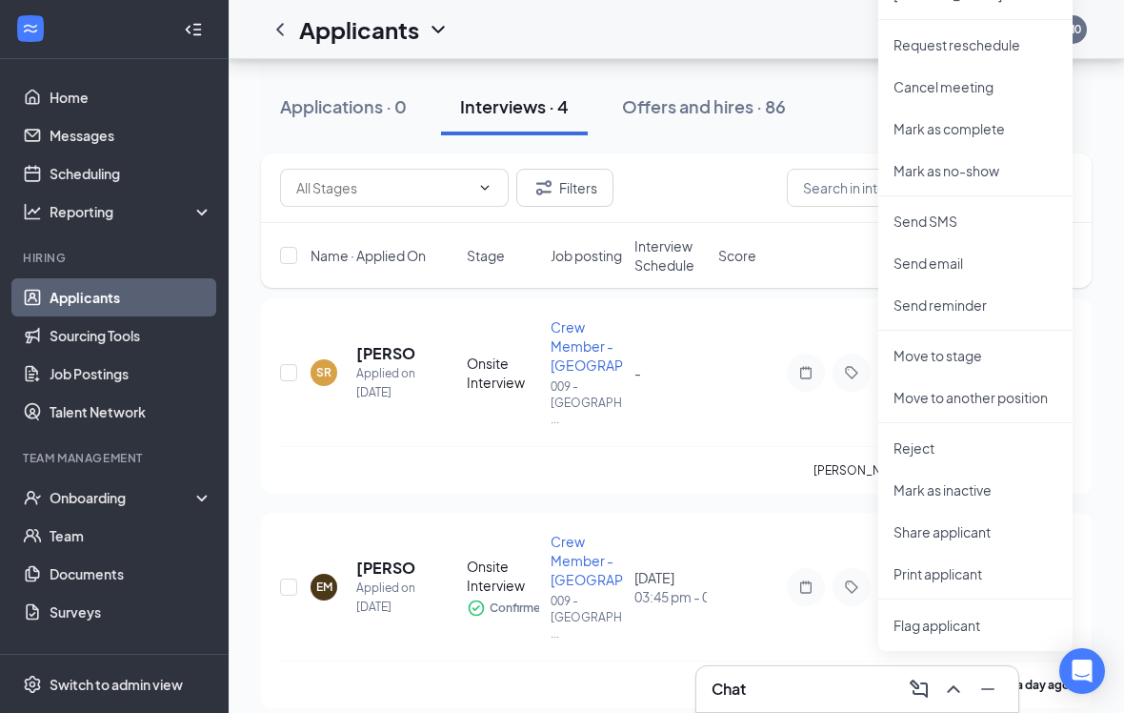
click at [959, 447] on p "Reject" at bounding box center [976, 447] width 164 height 19
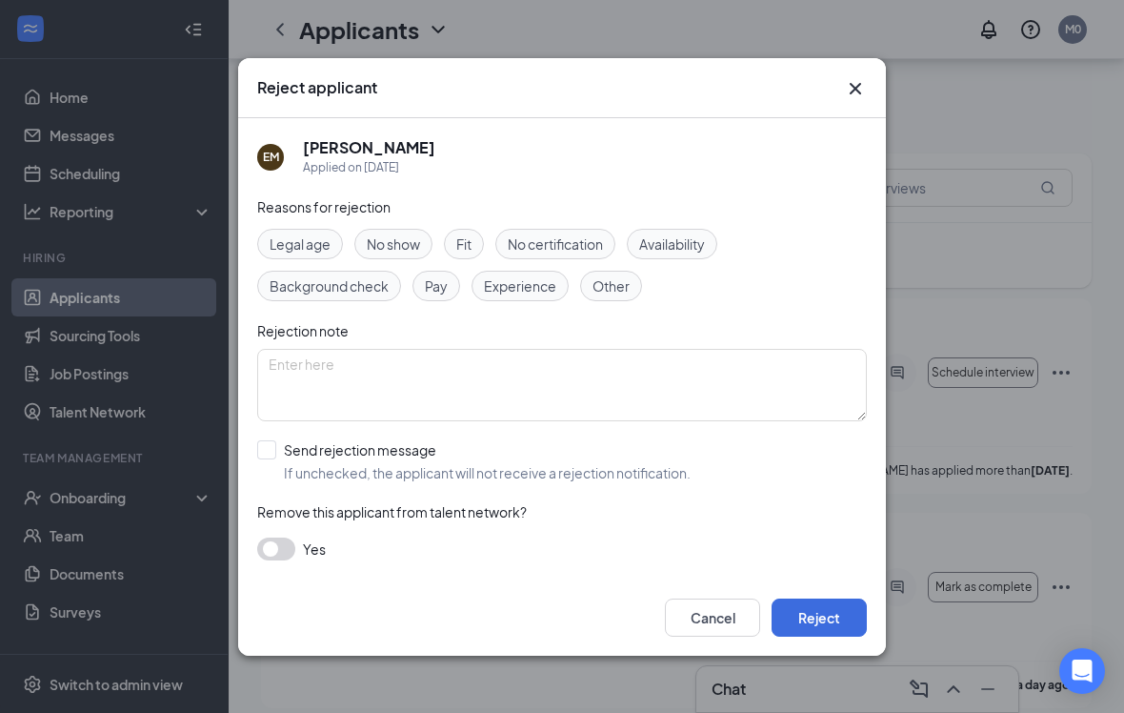
click at [392, 253] on span "No show" at bounding box center [393, 243] width 53 height 21
click at [268, 466] on input "Send rejection message If unchecked, the applicant will not receive a rejection…" at bounding box center [473, 461] width 433 height 42
checkbox input "true"
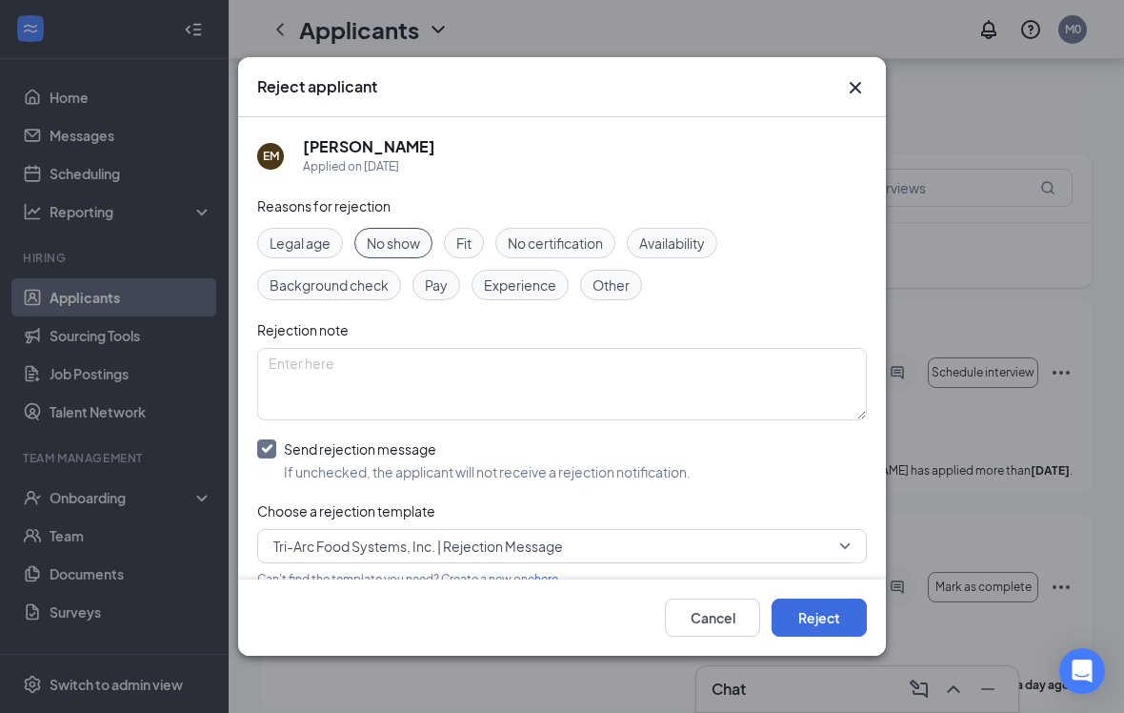
click at [798, 620] on div "Cancel Reject" at bounding box center [562, 617] width 648 height 76
click at [797, 619] on div "Cancel Reject" at bounding box center [562, 617] width 648 height 76
click at [836, 636] on button "Reject" at bounding box center [819, 617] width 95 height 38
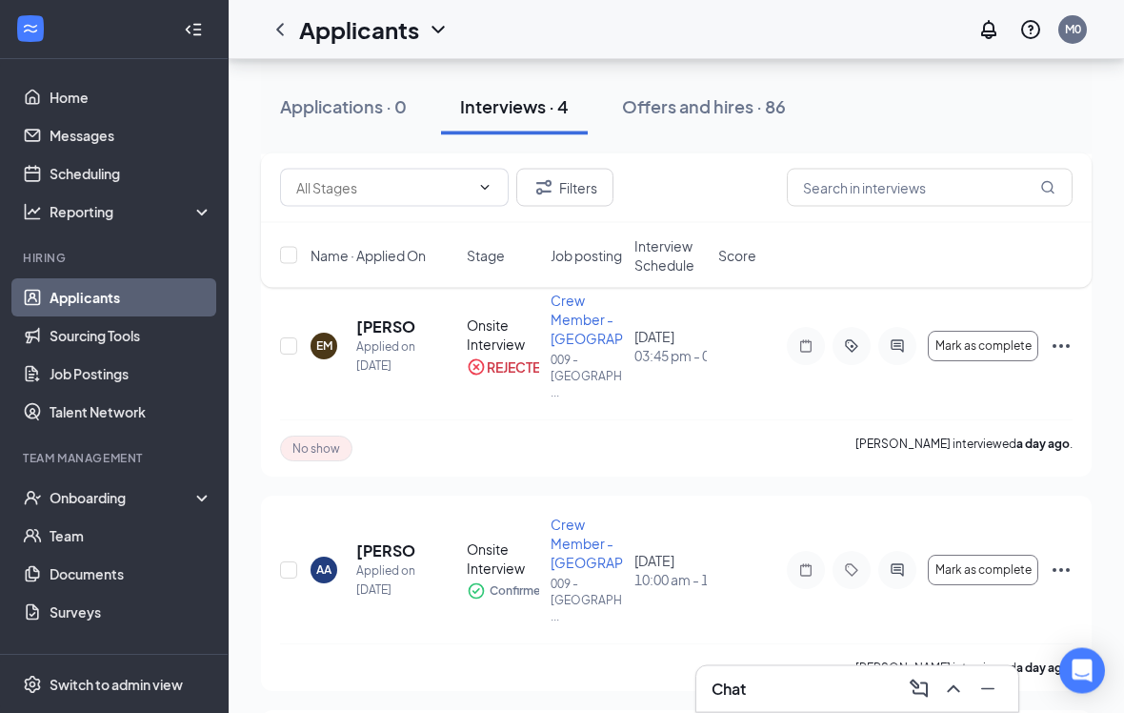
scroll to position [352, 0]
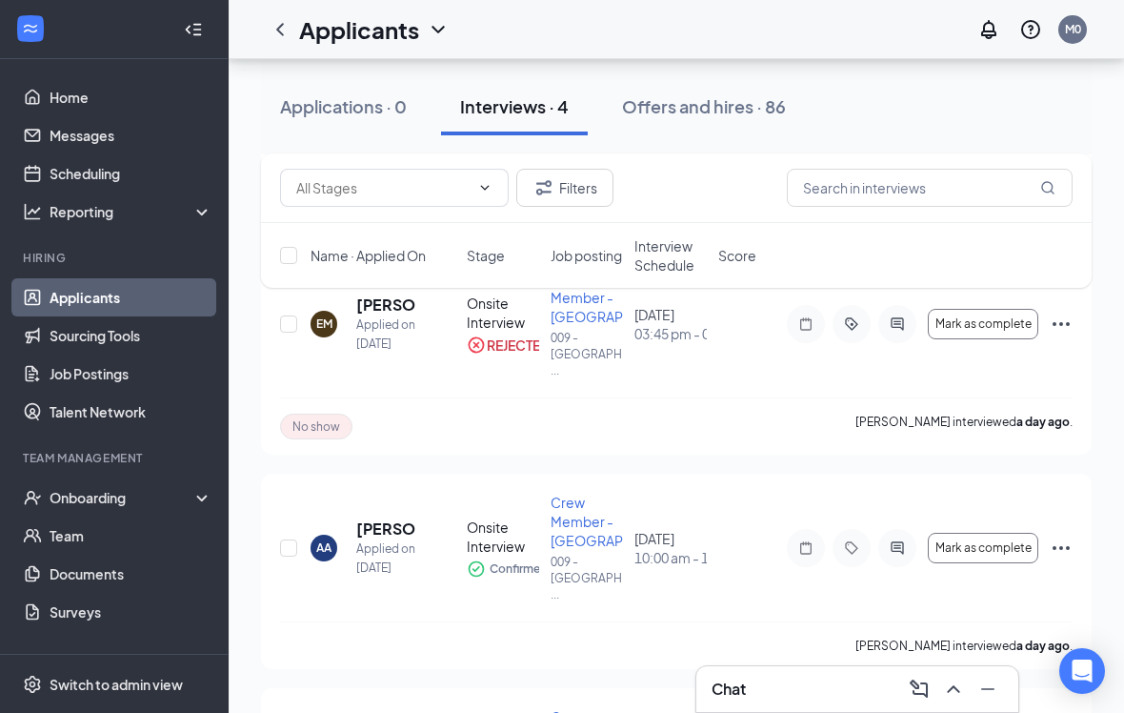
click at [381, 539] on h5 "[PERSON_NAME]" at bounding box center [385, 528] width 59 height 21
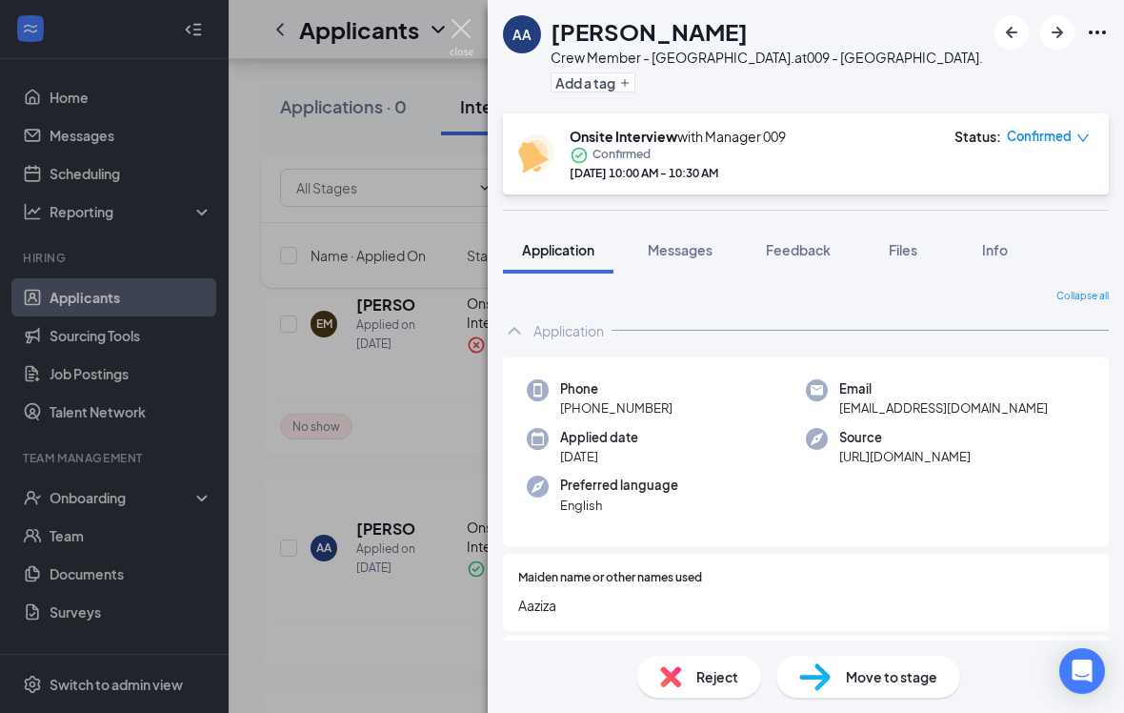
click at [457, 43] on img at bounding box center [462, 37] width 24 height 37
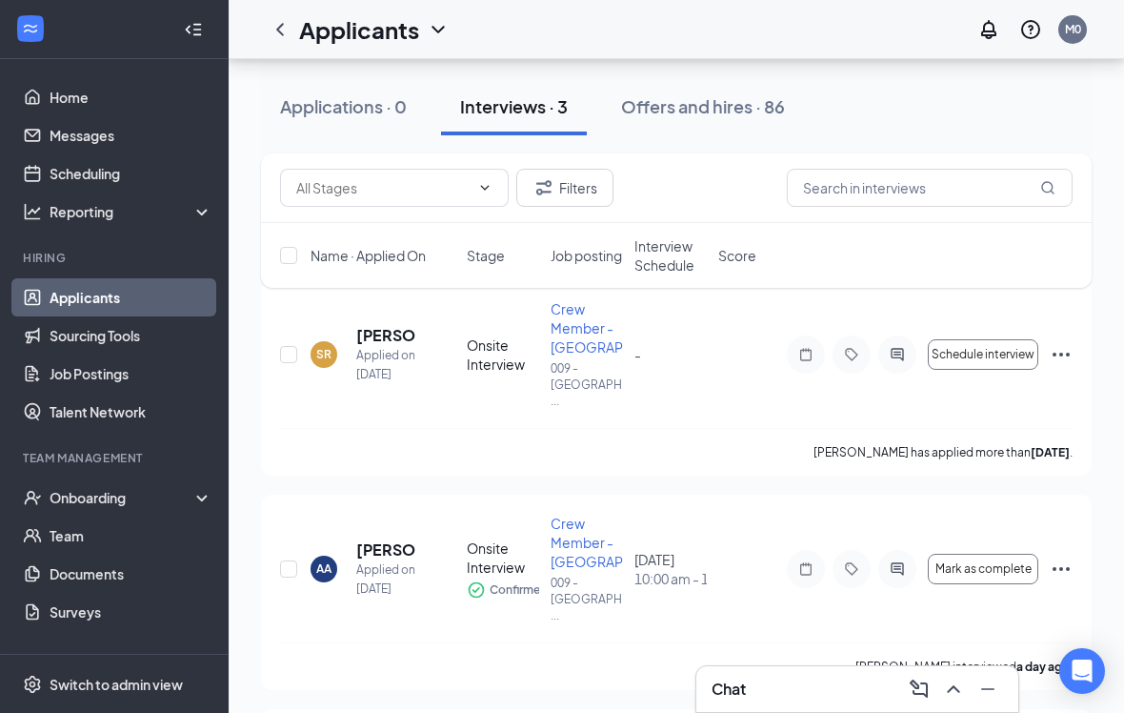
scroll to position [157, 0]
